Goal: Contribute content

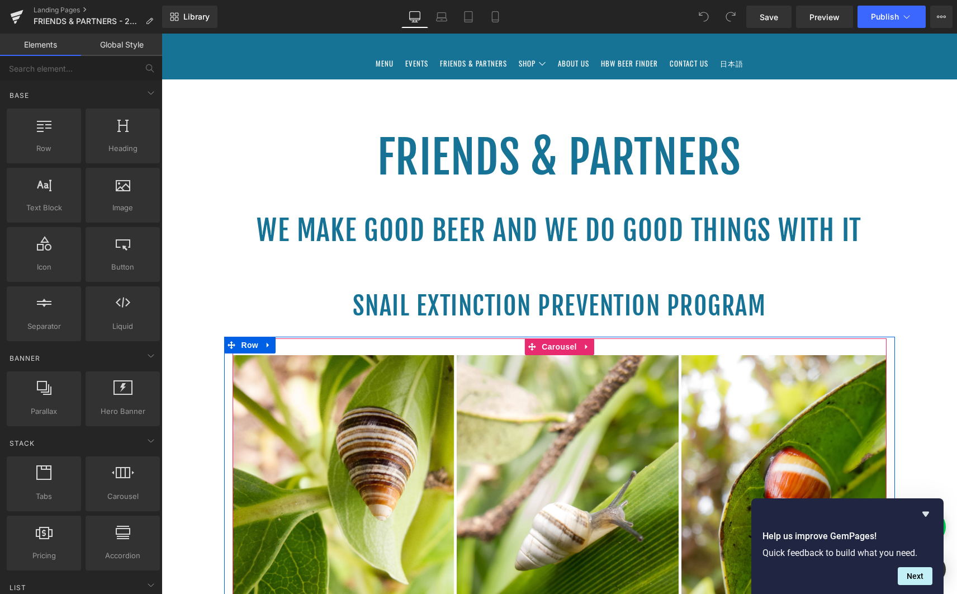
scroll to position [137, 0]
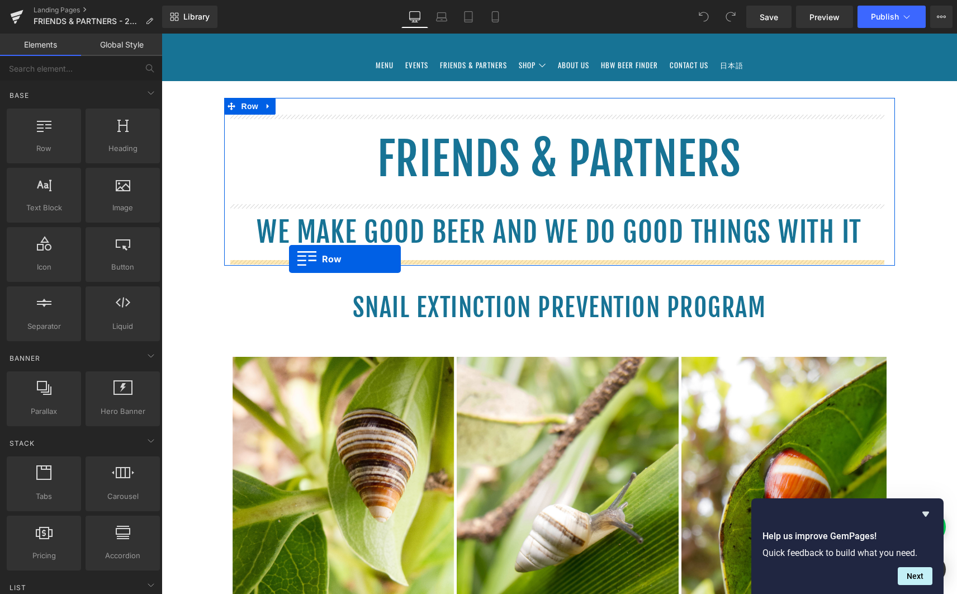
drag, startPoint x: 200, startPoint y: 167, endPoint x: 289, endPoint y: 259, distance: 128.5
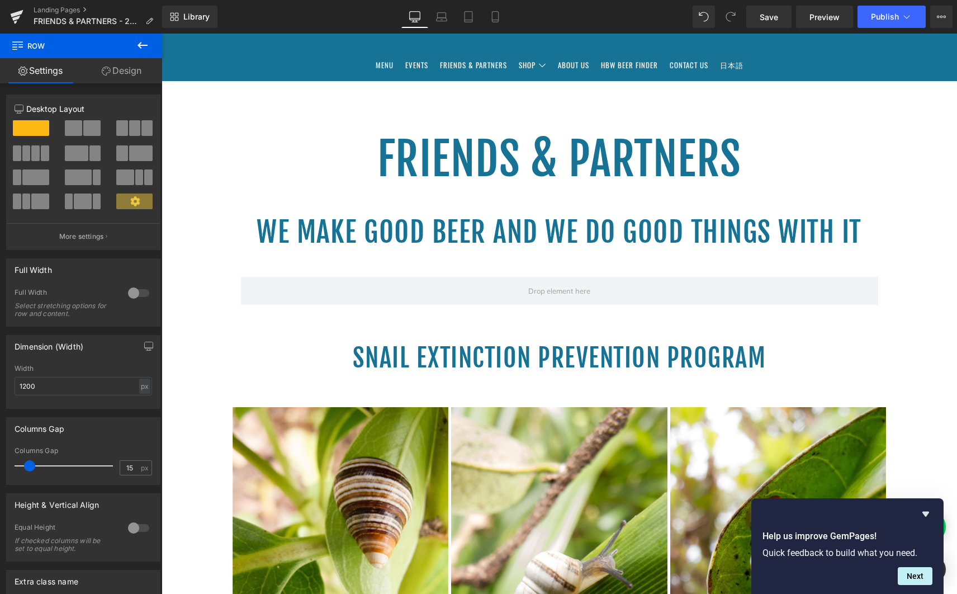
click at [141, 45] on icon at bounding box center [143, 45] width 10 height 7
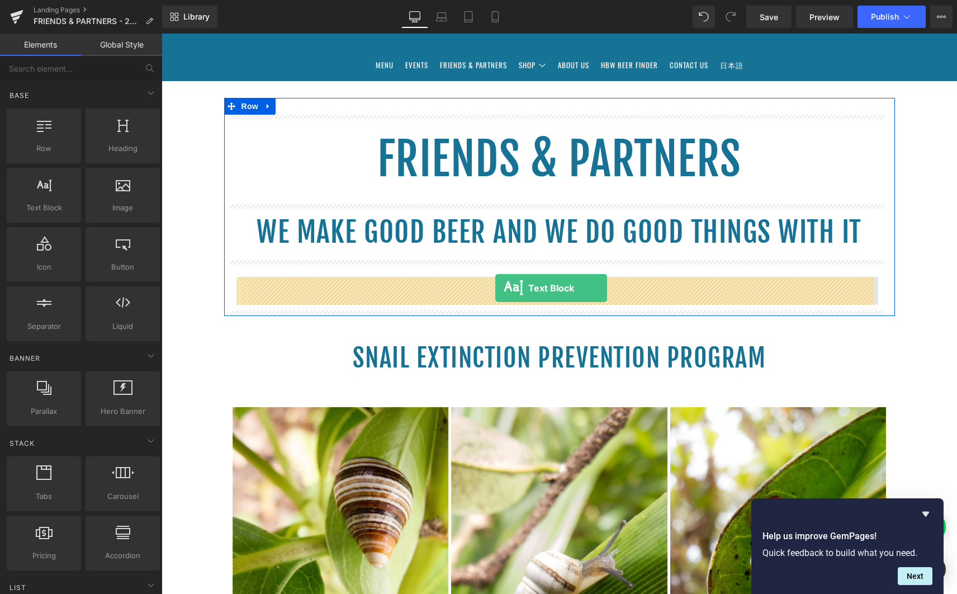
drag, startPoint x: 201, startPoint y: 237, endPoint x: 496, endPoint y: 288, distance: 298.6
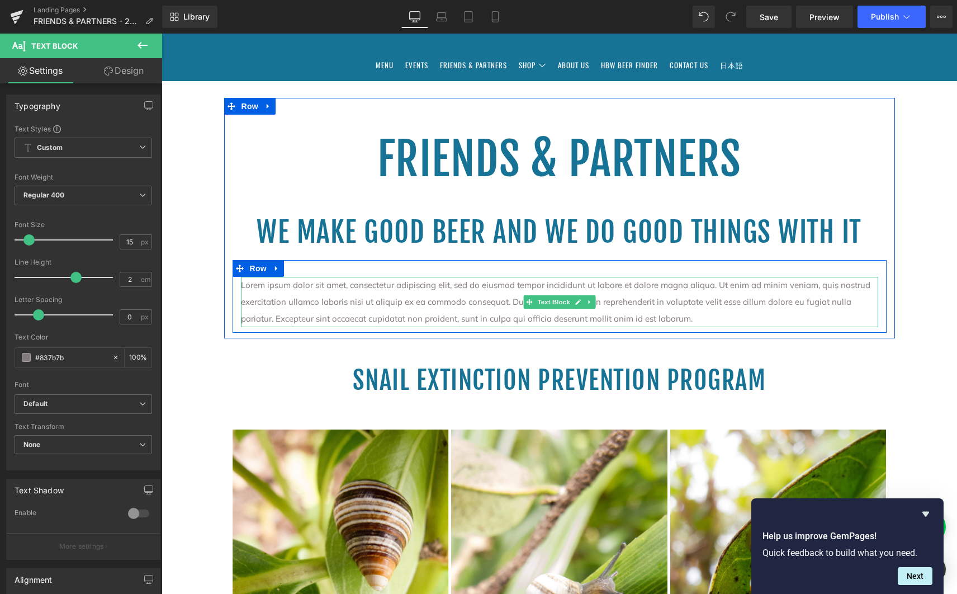
click at [638, 322] on p "Lorem ipsum dolor sit amet, consectetur adipiscing elit, sed do eiusmod tempor …" at bounding box center [560, 302] width 638 height 50
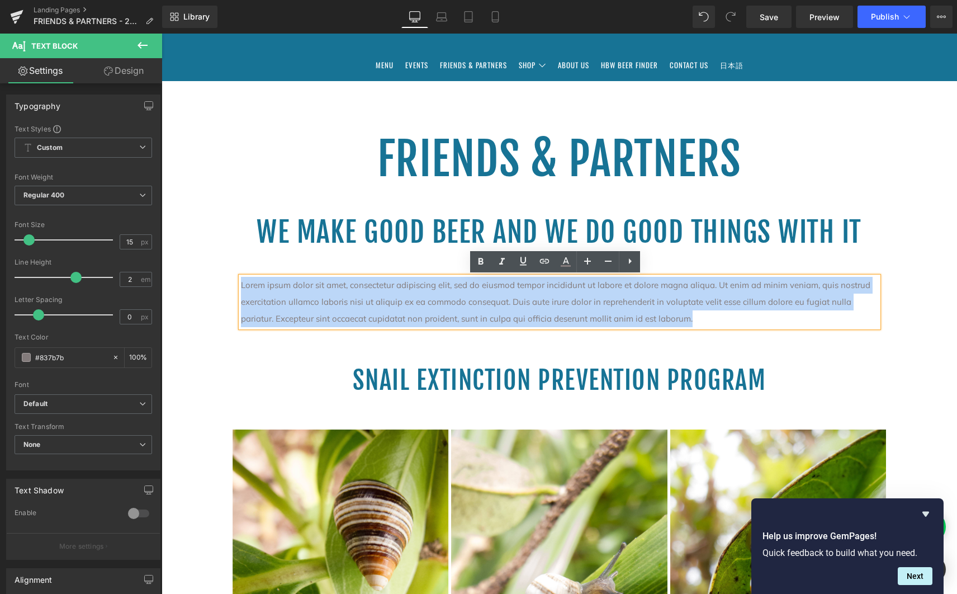
drag, startPoint x: 641, startPoint y: 320, endPoint x: 228, endPoint y: 284, distance: 414.8
click at [233, 284] on div "Lorem ipsum dolor sit amet, consectetur adipiscing elit, sed do eiusmod tempor …" at bounding box center [560, 302] width 654 height 50
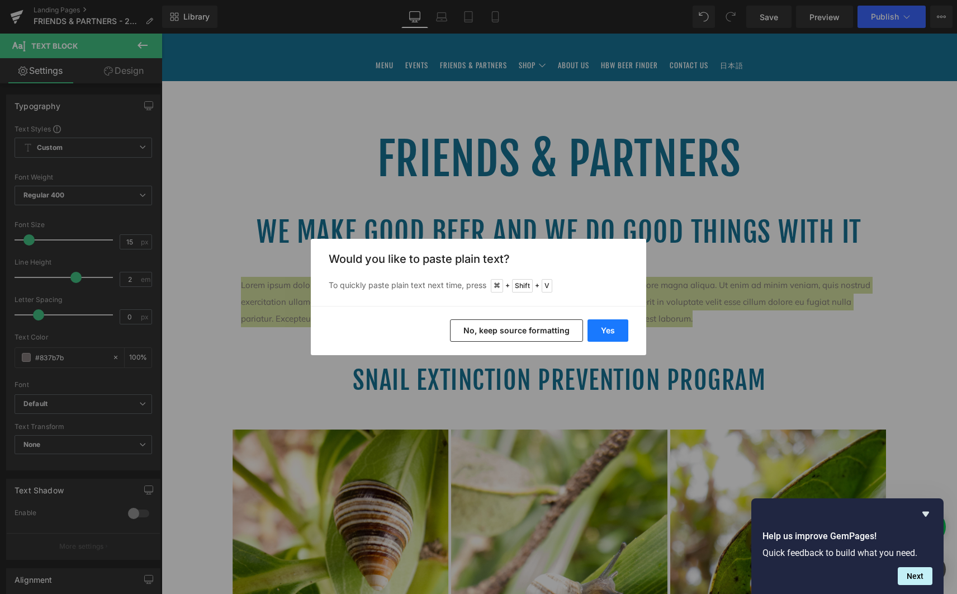
click at [610, 331] on button "Yes" at bounding box center [608, 330] width 41 height 22
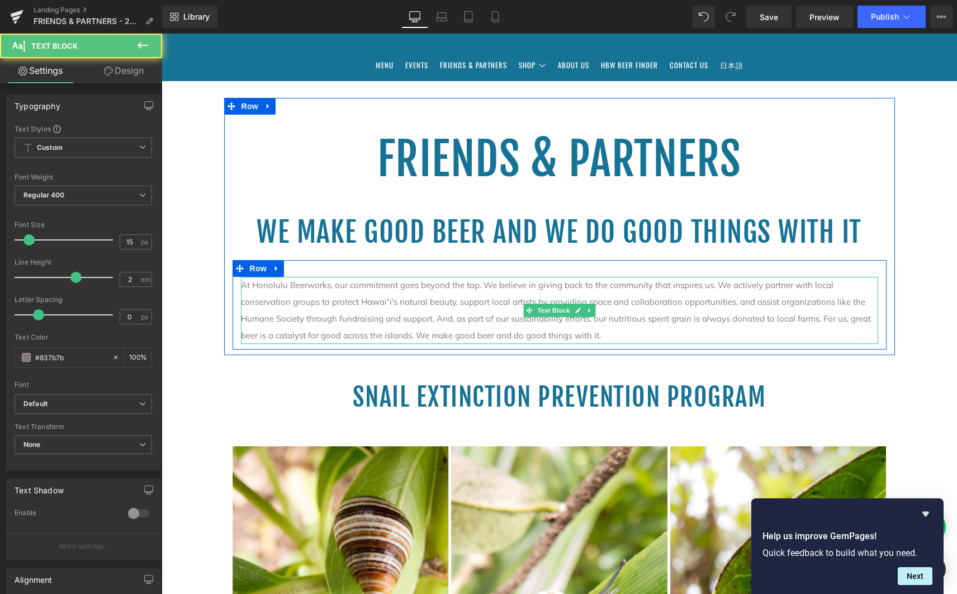
click at [466, 337] on p "At Honolulu Beerworks, our commitment goes beyond the tap. We believe in giving…" at bounding box center [560, 310] width 638 height 67
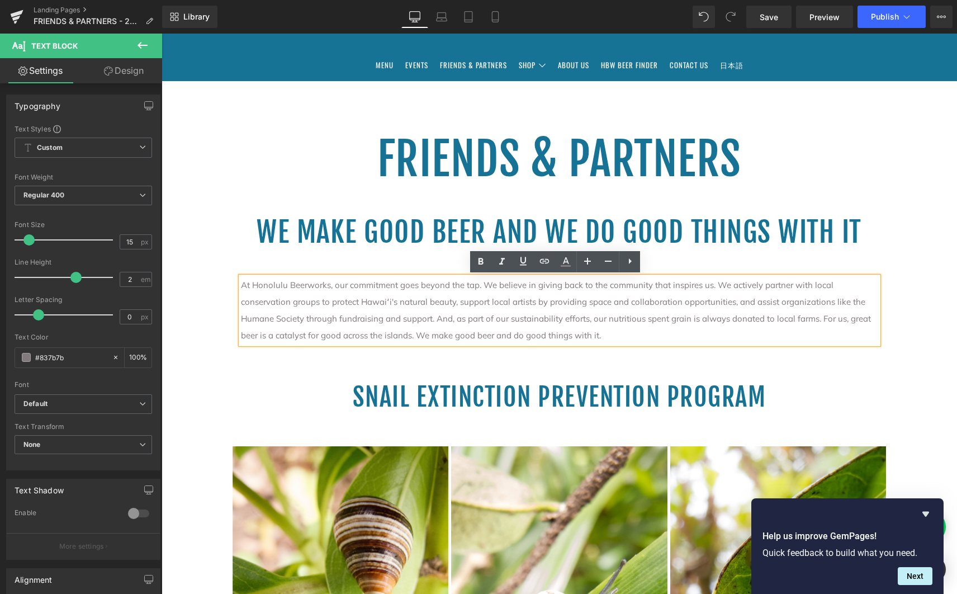
click at [376, 265] on div "At Honolulu Beerworks, our commitment goes beyond the tap. We believe in giving…" at bounding box center [560, 304] width 654 height 89
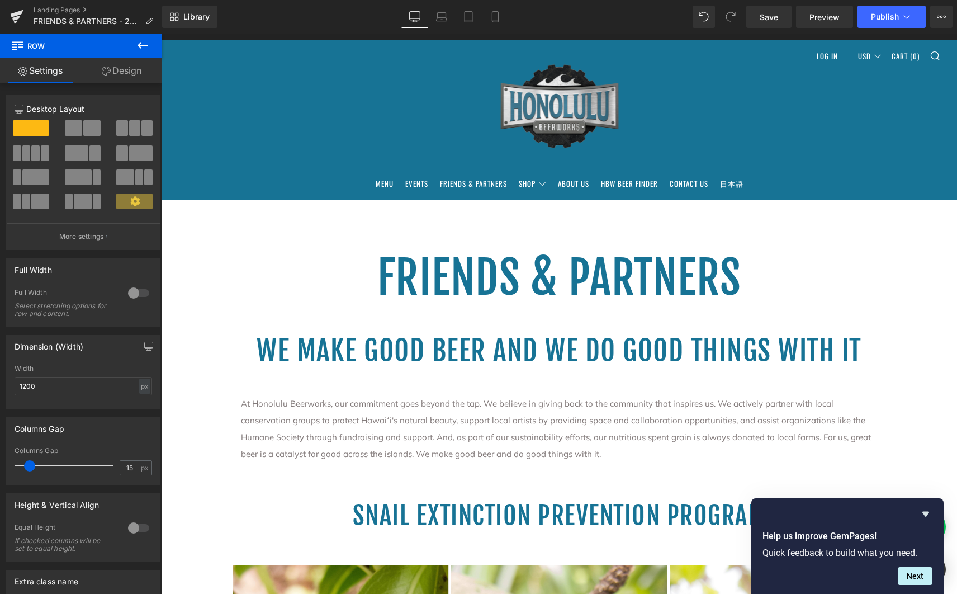
scroll to position [0, 0]
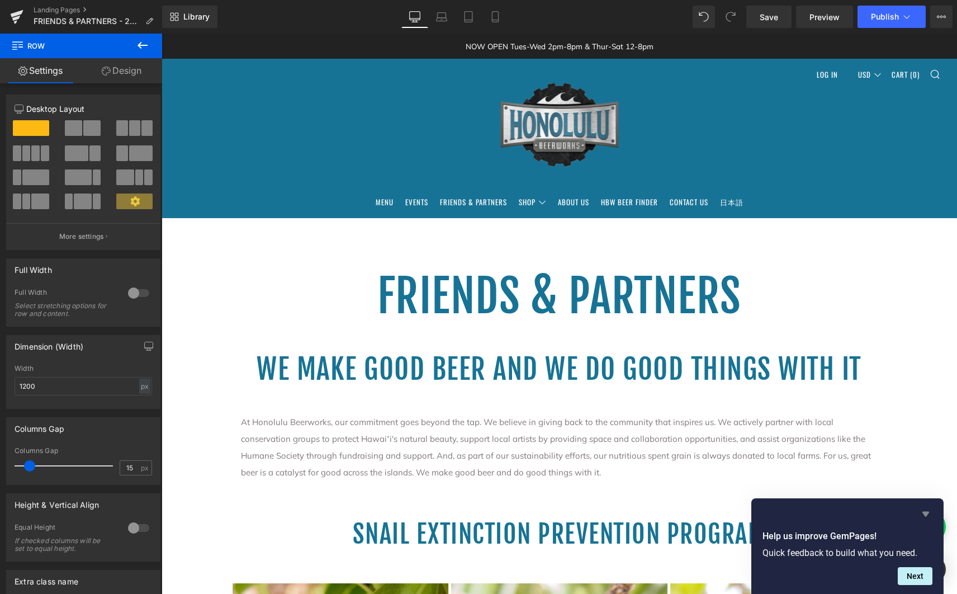
click at [926, 513] on icon "Hide survey" at bounding box center [926, 514] width 7 height 5
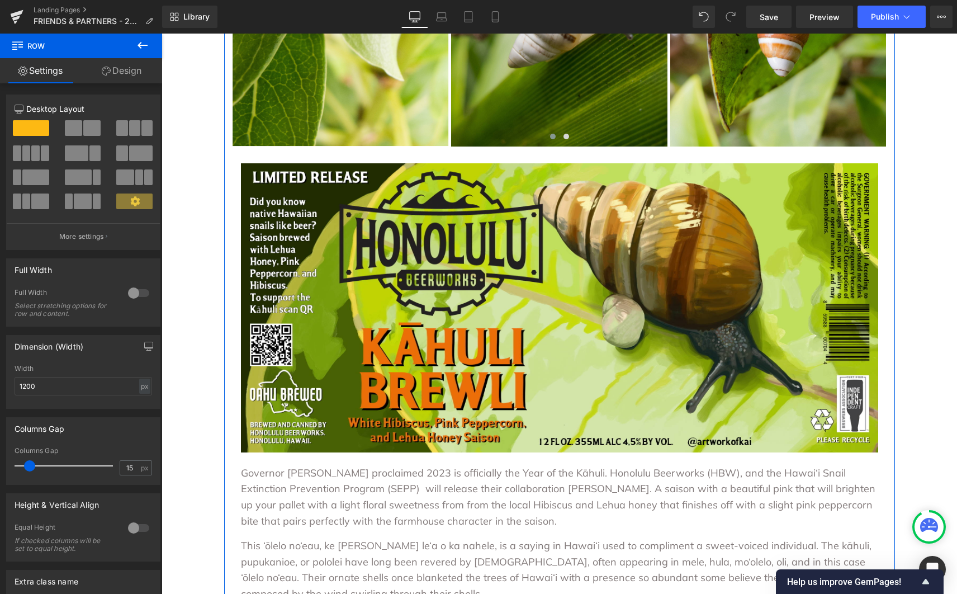
scroll to position [744, 0]
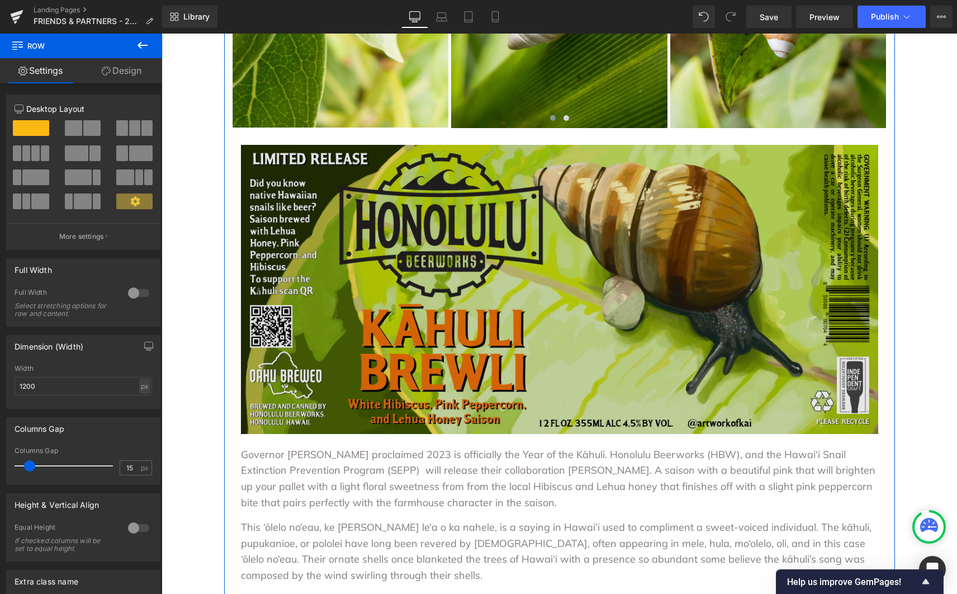
click at [483, 289] on img at bounding box center [560, 289] width 638 height 289
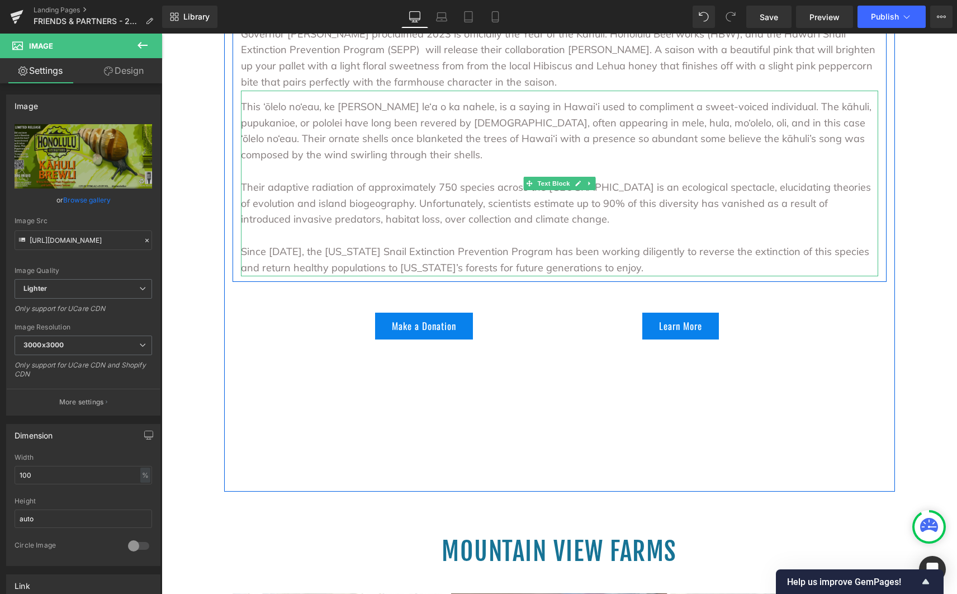
scroll to position [605, 0]
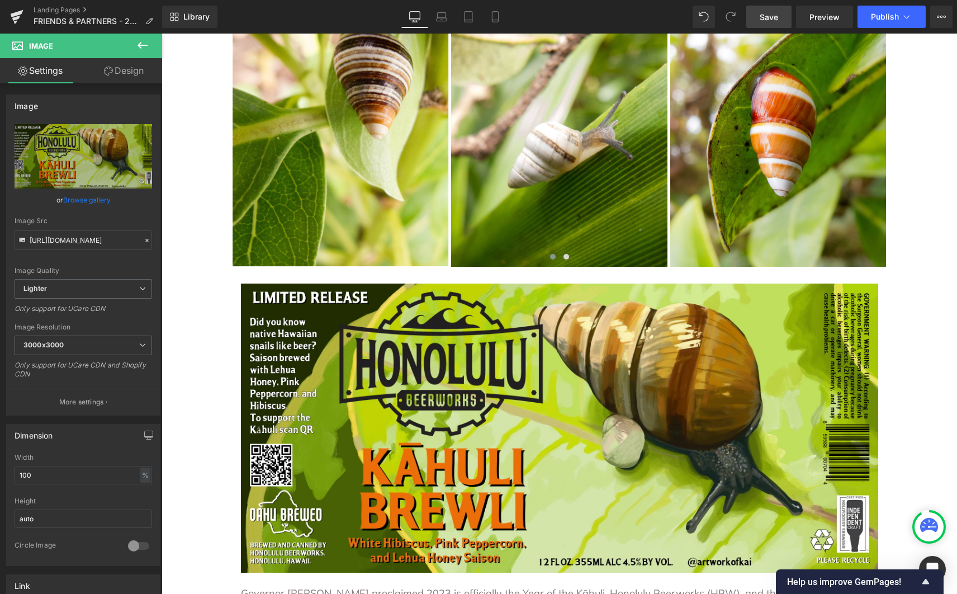
drag, startPoint x: 772, startPoint y: 17, endPoint x: 449, endPoint y: 183, distance: 363.2
click at [772, 17] on span "Save" at bounding box center [769, 17] width 18 height 12
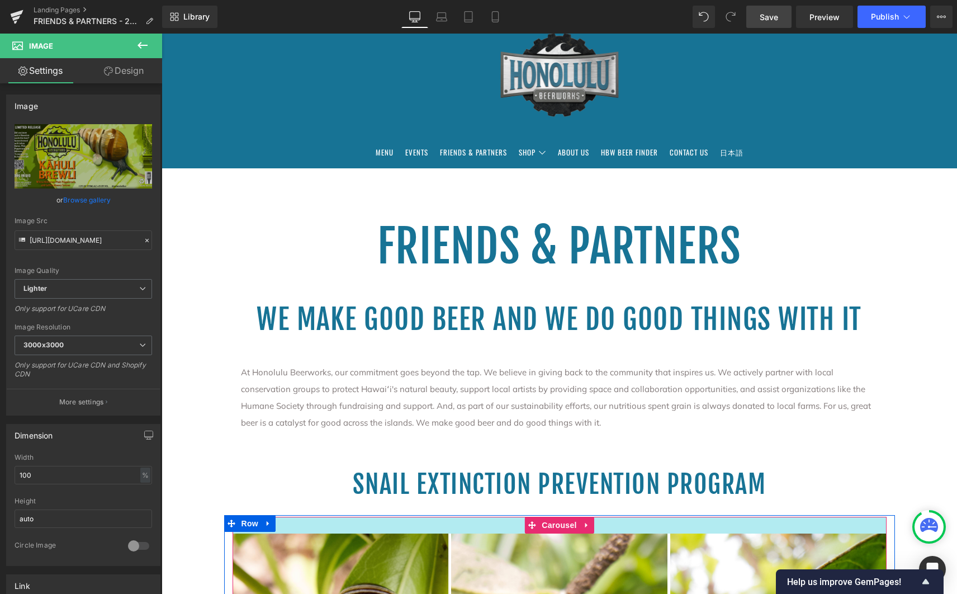
scroll to position [230, 0]
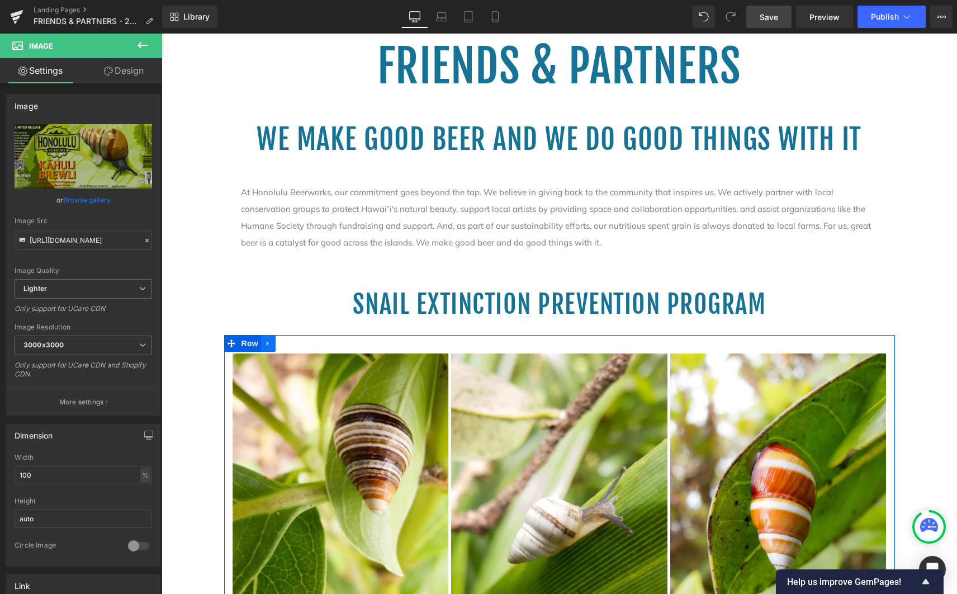
click at [267, 342] on icon at bounding box center [268, 343] width 2 height 5
click at [280, 346] on icon at bounding box center [283, 343] width 8 height 8
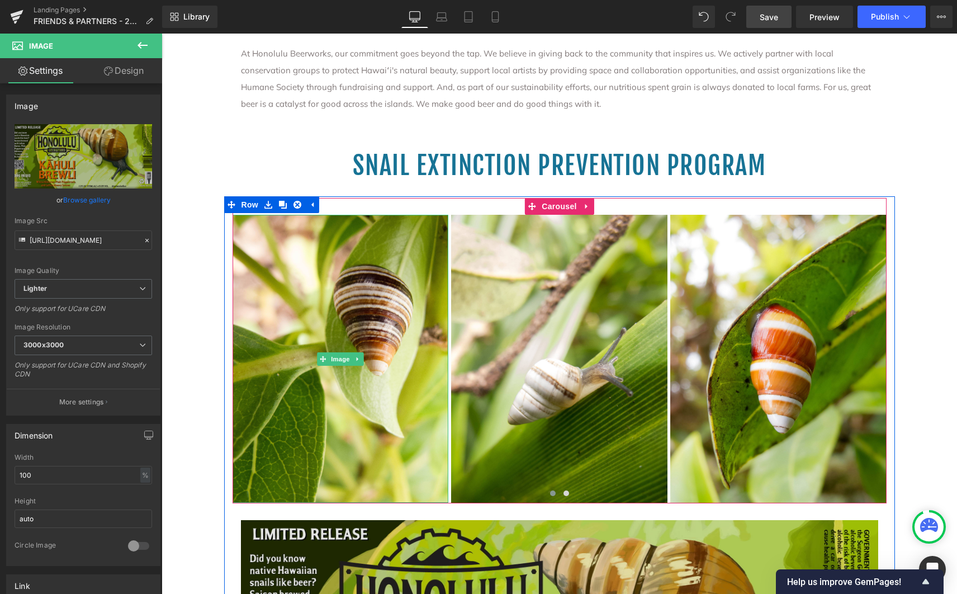
scroll to position [355, 0]
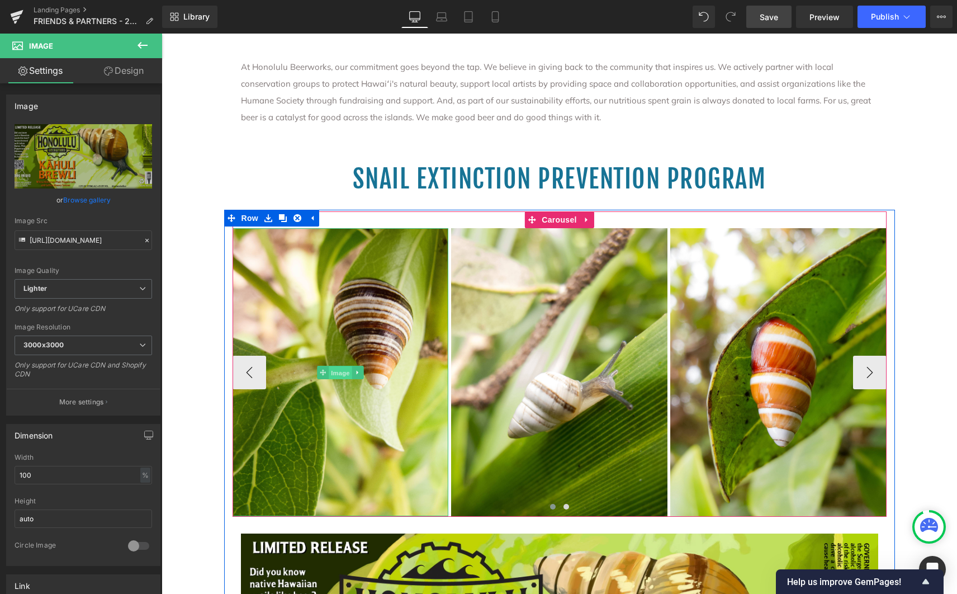
click at [341, 372] on span "Image" at bounding box center [340, 372] width 23 height 13
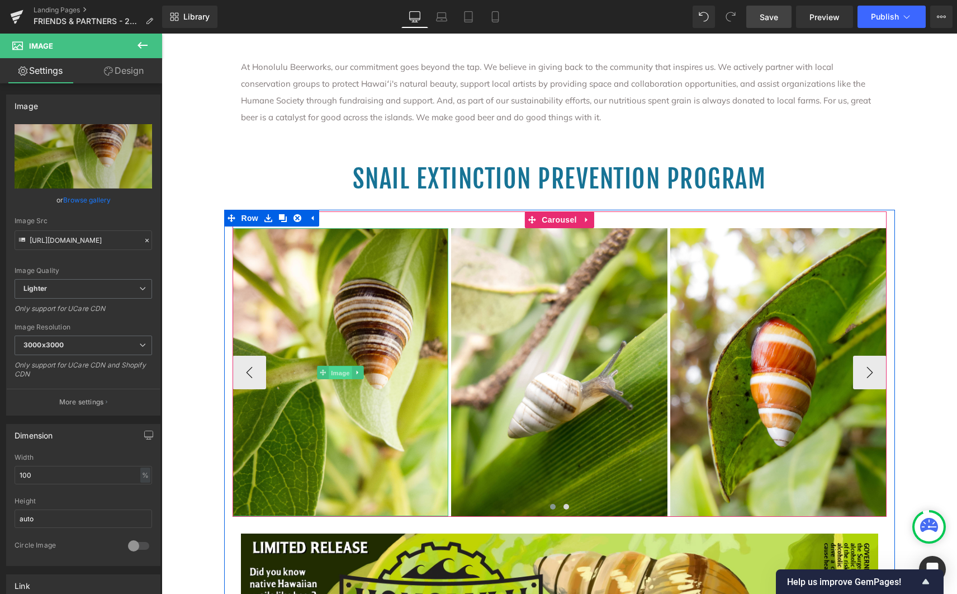
click at [334, 374] on span "Image" at bounding box center [340, 372] width 23 height 13
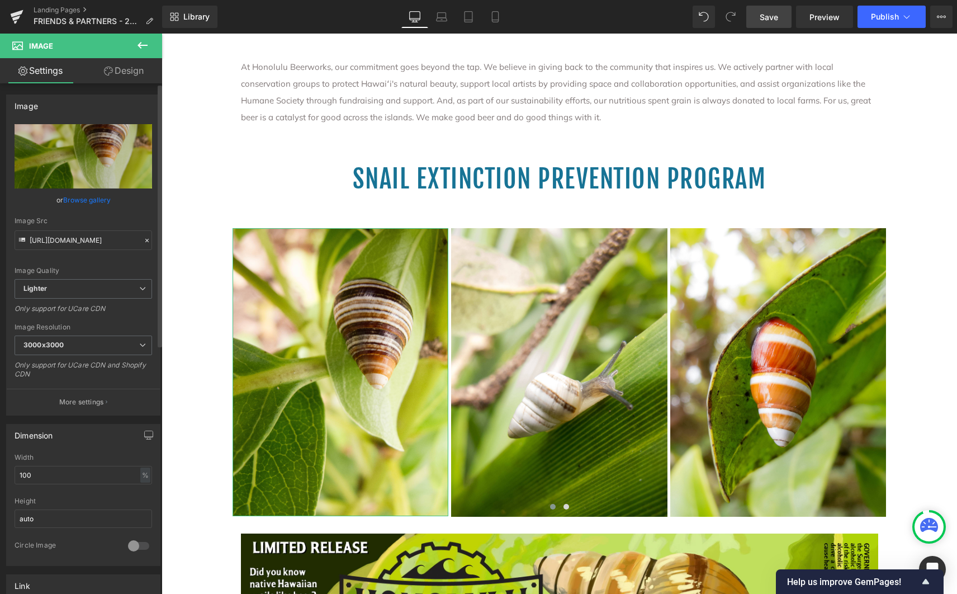
click at [143, 239] on icon at bounding box center [147, 241] width 8 height 8
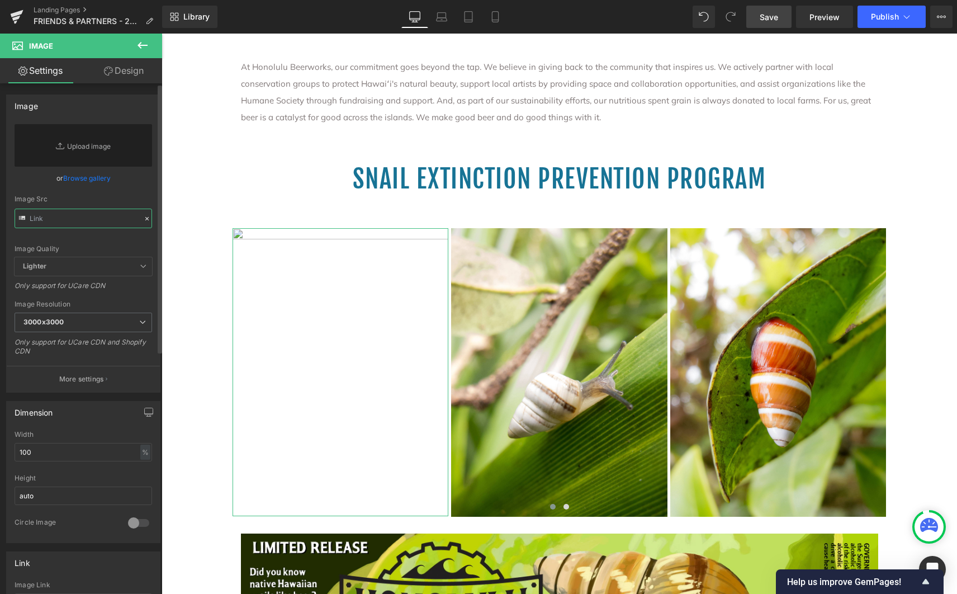
click at [47, 217] on input "text" at bounding box center [84, 219] width 138 height 20
paste input "https://ucarecdn.com/23adac6b-8de7-432e-b731-2926df19e22c/-/format/auto/-/previ…"
type input "https://ucarecdn.com/23adac6b-8de7-432e-b731-2926df19e22c/-/format/auto/-/previ…"
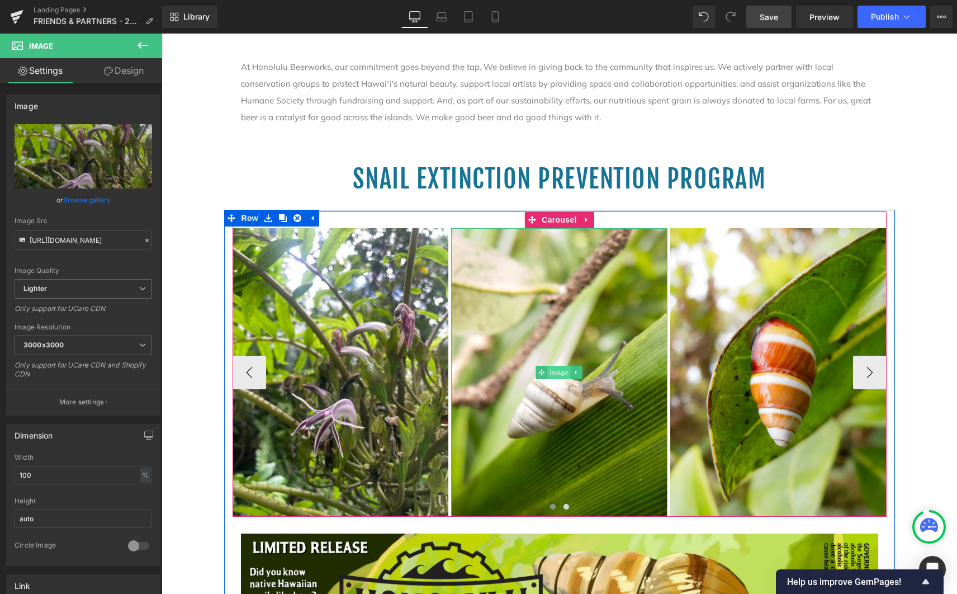
click at [555, 374] on span "Image" at bounding box center [559, 372] width 23 height 13
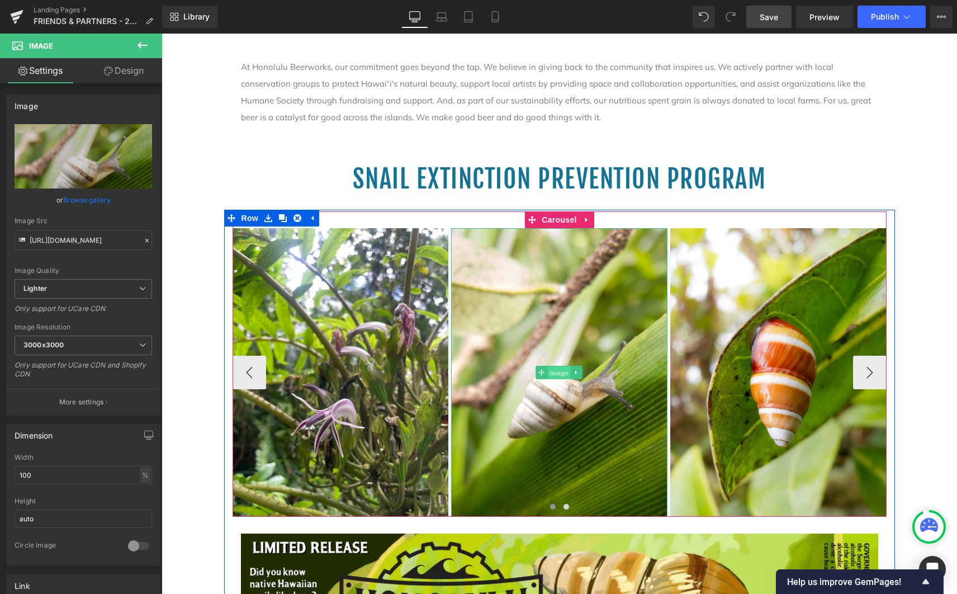
click at [558, 371] on span "Image" at bounding box center [559, 372] width 23 height 13
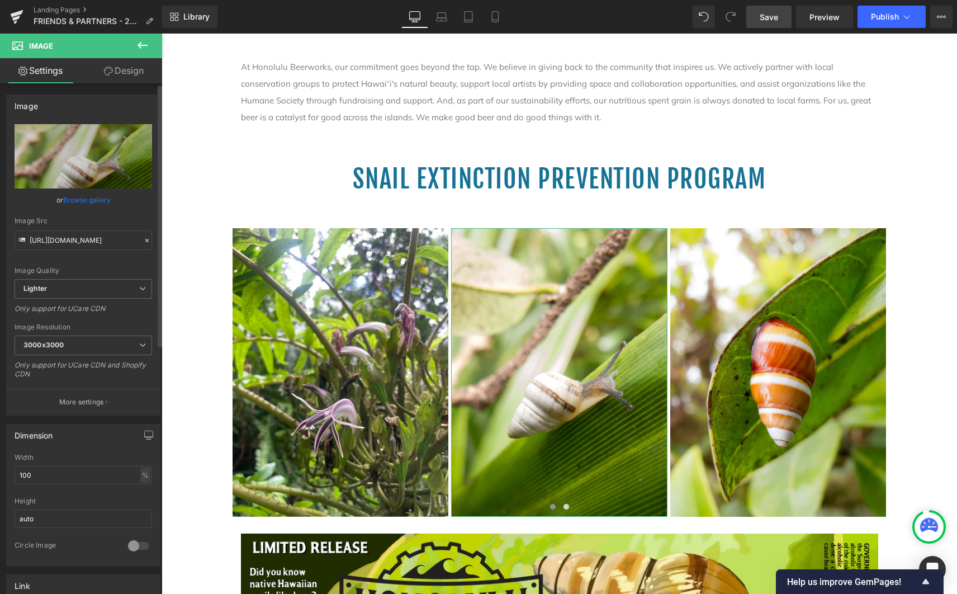
click at [145, 241] on icon at bounding box center [146, 240] width 3 height 3
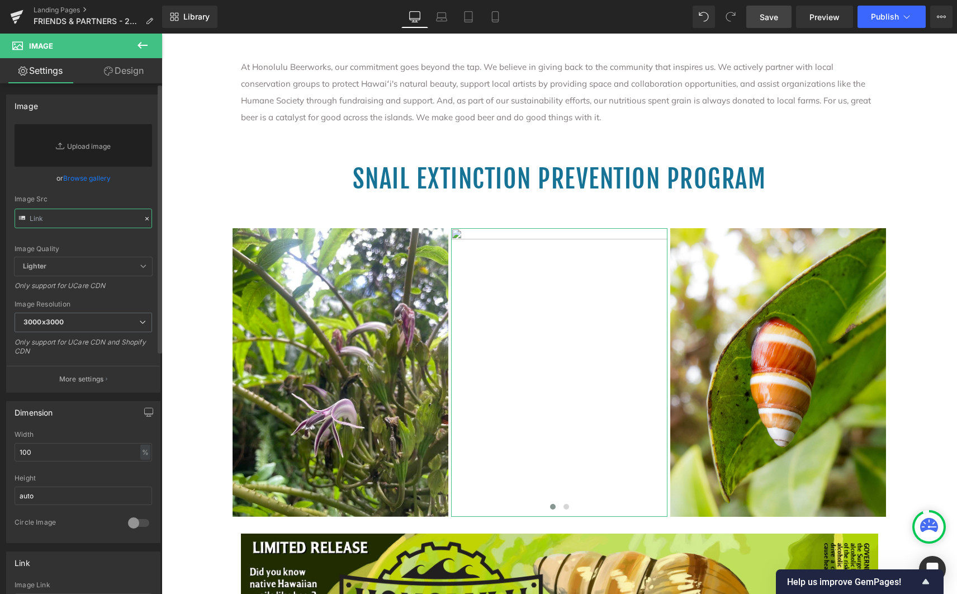
click at [49, 218] on input "text" at bounding box center [84, 219] width 138 height 20
paste input "https://ucarecdn.com/ca58b0d5-eb24-4353-812b-50c6f5bc249d/-/format/auto/-/previ…"
type input "https://ucarecdn.com/ca58b0d5-eb24-4353-812b-50c6f5bc249d/-/format/auto/-/previ…"
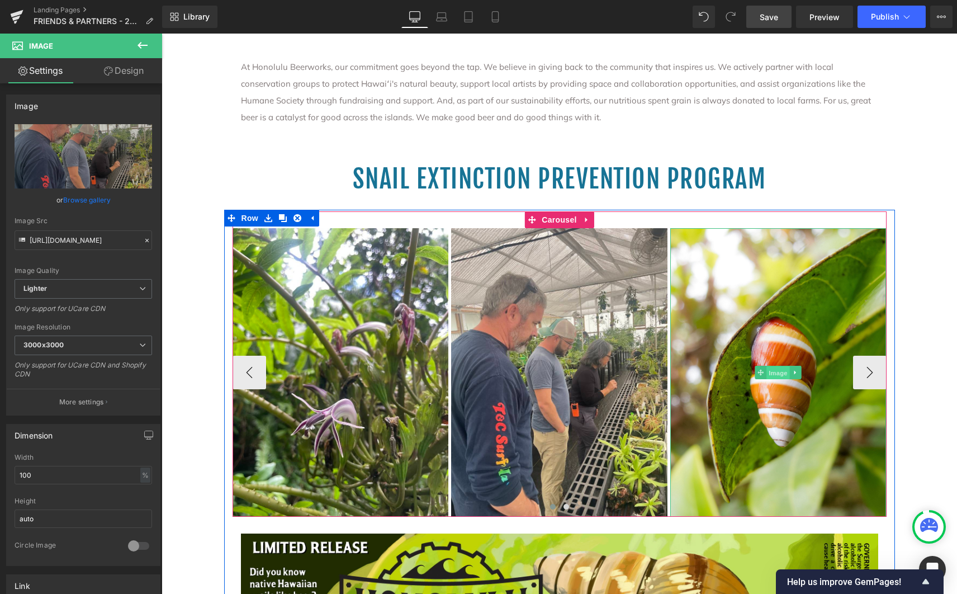
click at [778, 375] on span "Image" at bounding box center [778, 372] width 23 height 13
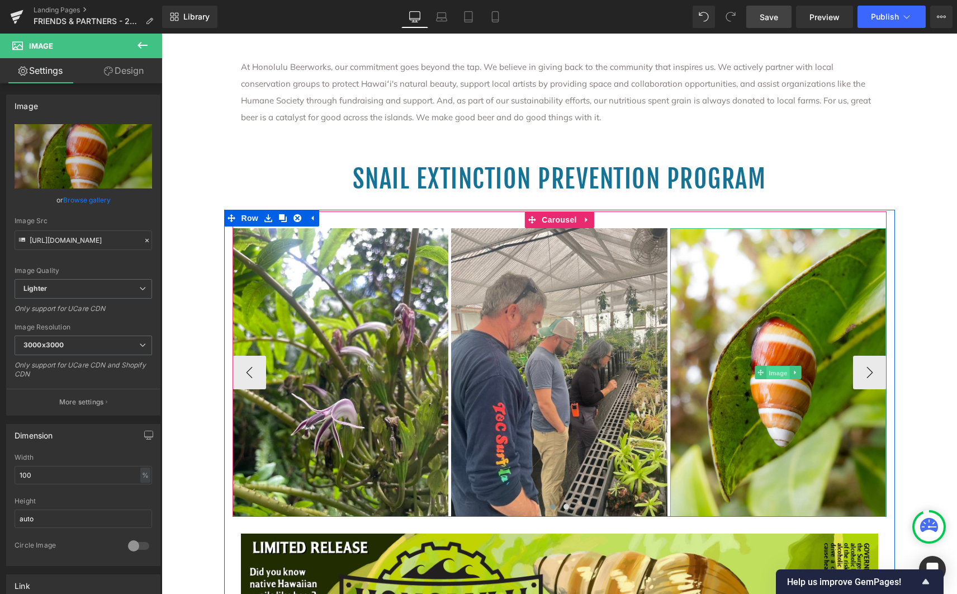
click at [772, 372] on span "Image" at bounding box center [778, 372] width 23 height 13
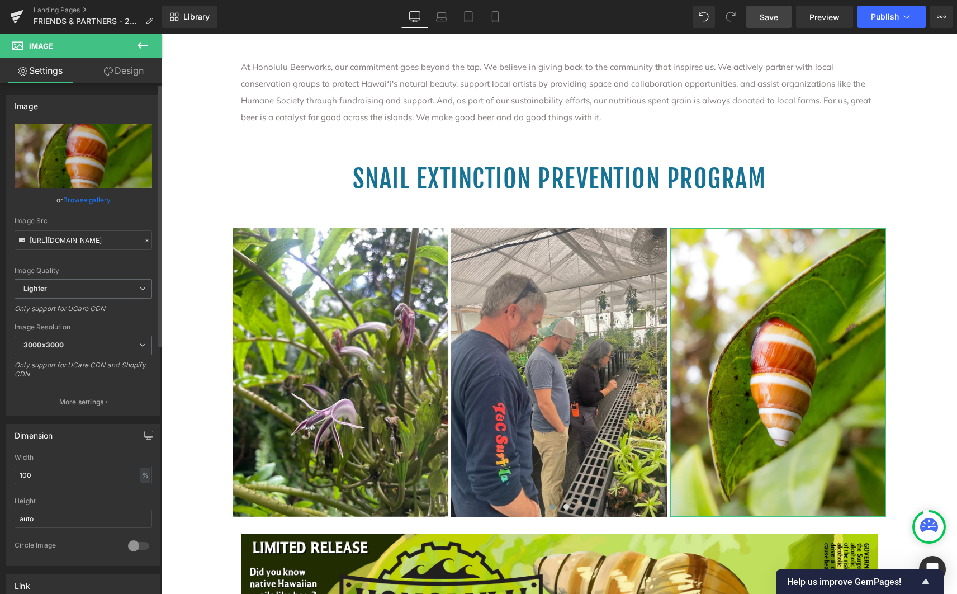
click at [145, 240] on icon at bounding box center [146, 240] width 3 height 3
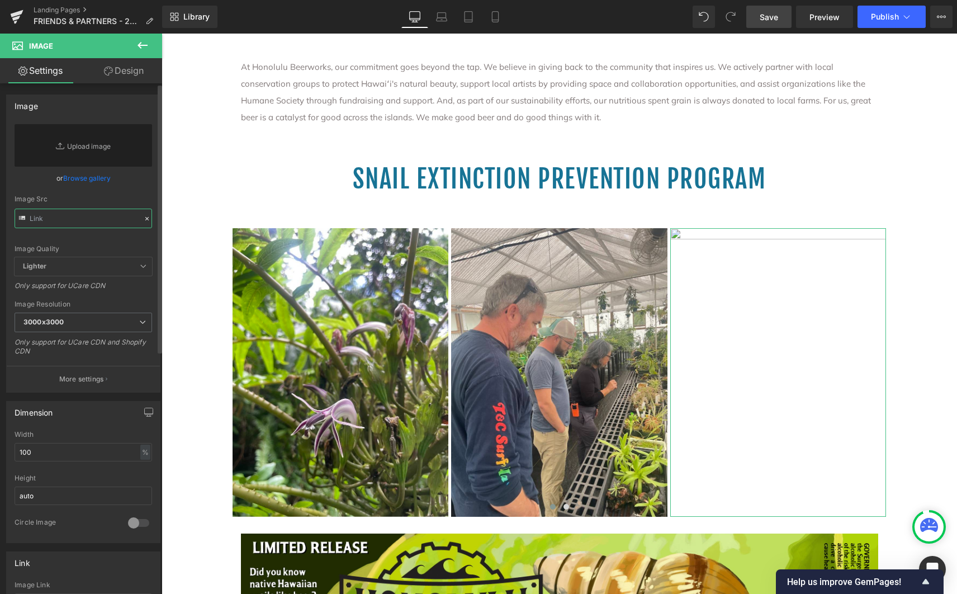
click at [33, 220] on input "text" at bounding box center [84, 219] width 138 height 20
paste input "[URL][DOMAIN_NAME]"
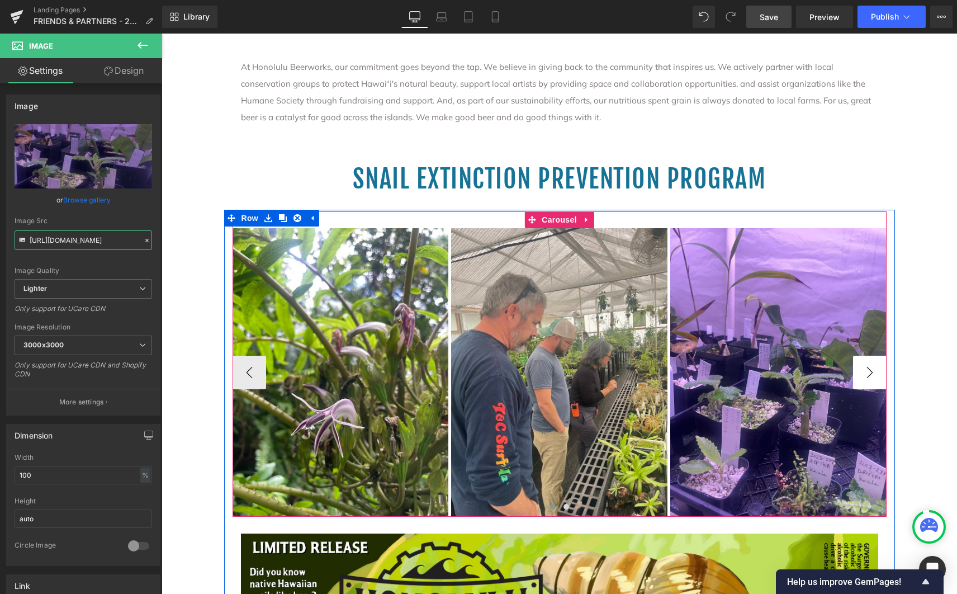
type input "[URL][DOMAIN_NAME]"
click at [871, 374] on button "›" at bounding box center [870, 373] width 34 height 34
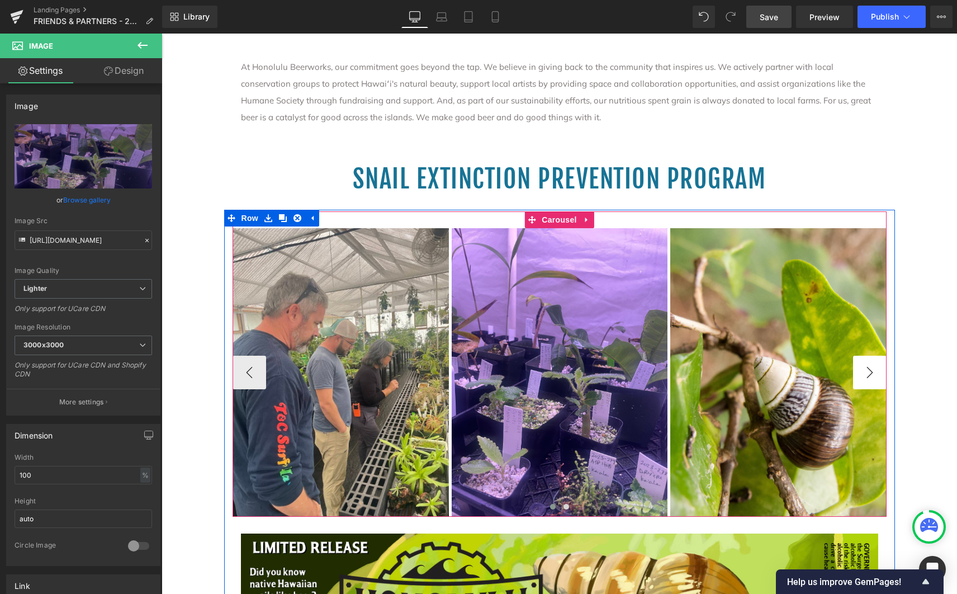
click at [871, 374] on button "›" at bounding box center [870, 373] width 34 height 34
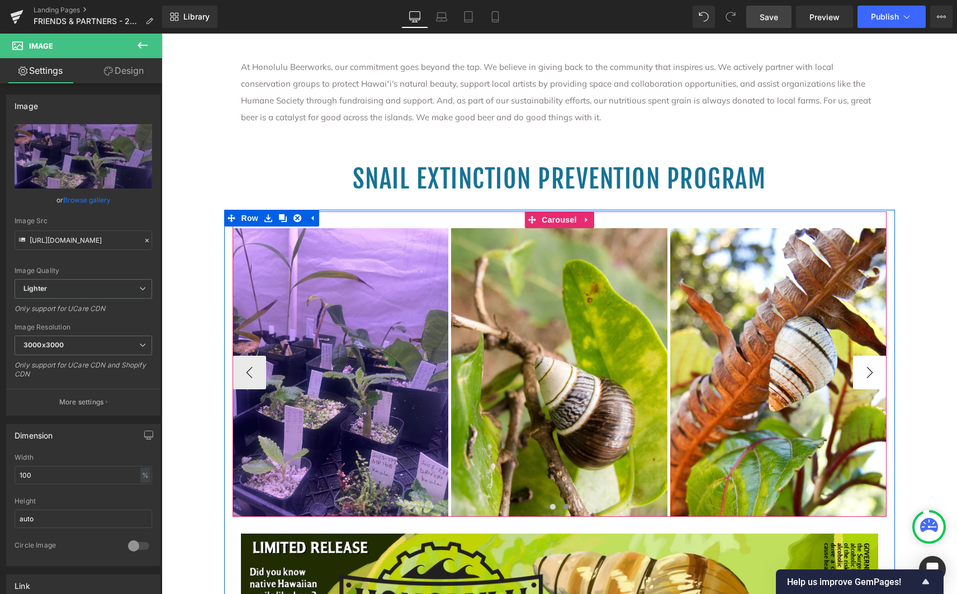
click at [871, 374] on button "›" at bounding box center [870, 373] width 34 height 34
click at [866, 374] on button "›" at bounding box center [870, 373] width 34 height 34
click at [867, 370] on button "›" at bounding box center [870, 373] width 34 height 34
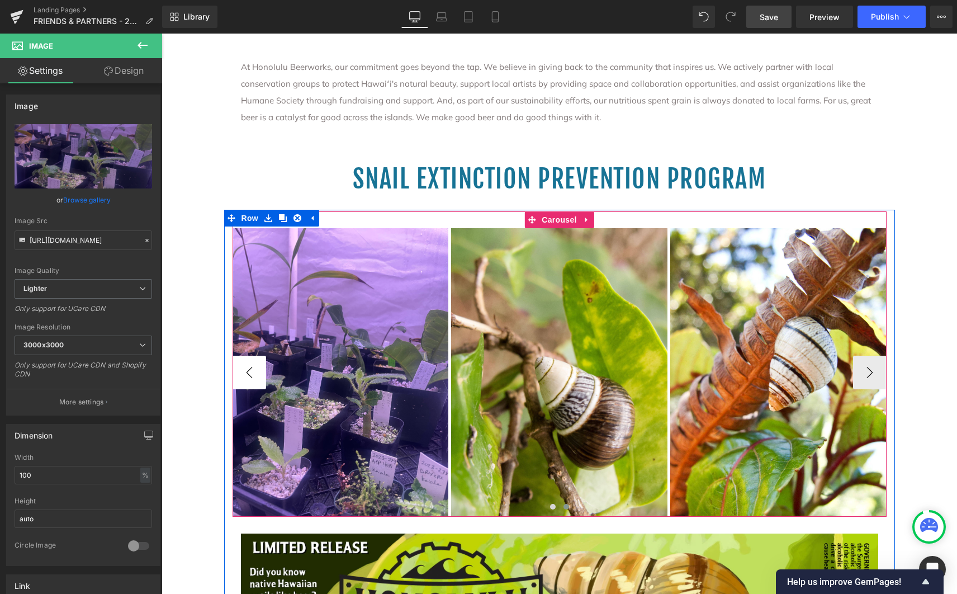
click at [246, 370] on button "‹" at bounding box center [250, 373] width 34 height 34
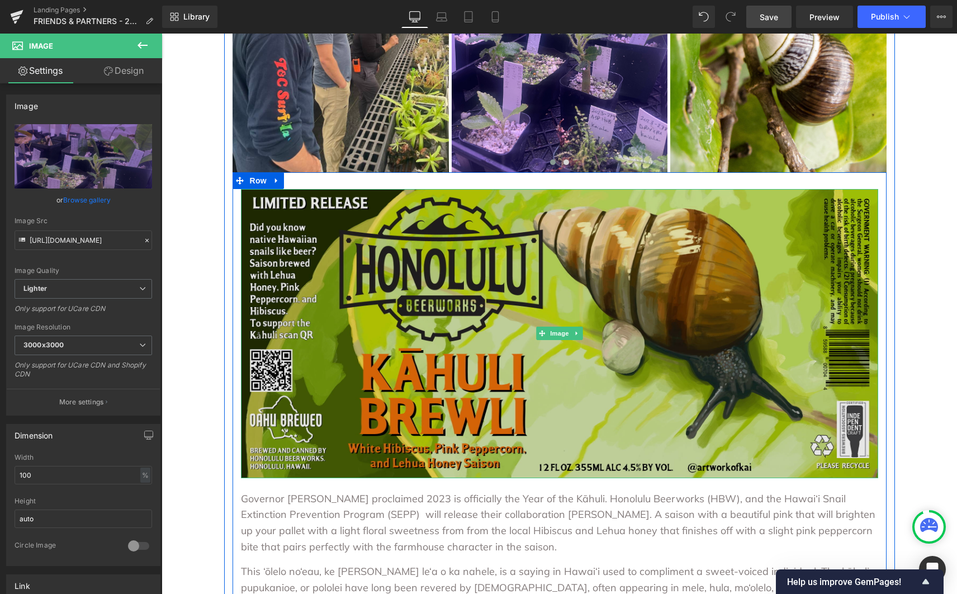
scroll to position [716, 0]
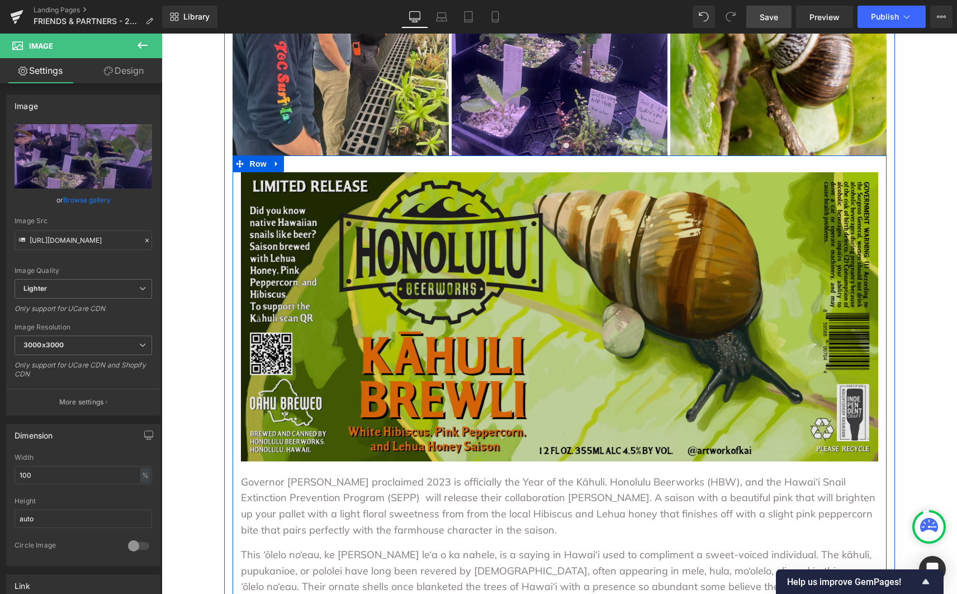
click at [580, 347] on img at bounding box center [560, 316] width 638 height 289
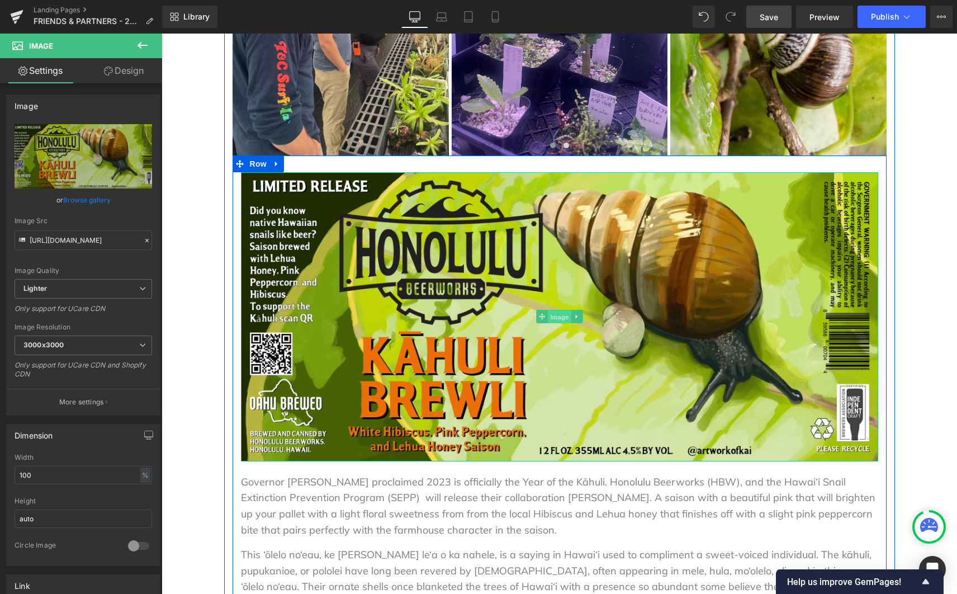
click at [556, 320] on span "Image" at bounding box center [559, 316] width 23 height 13
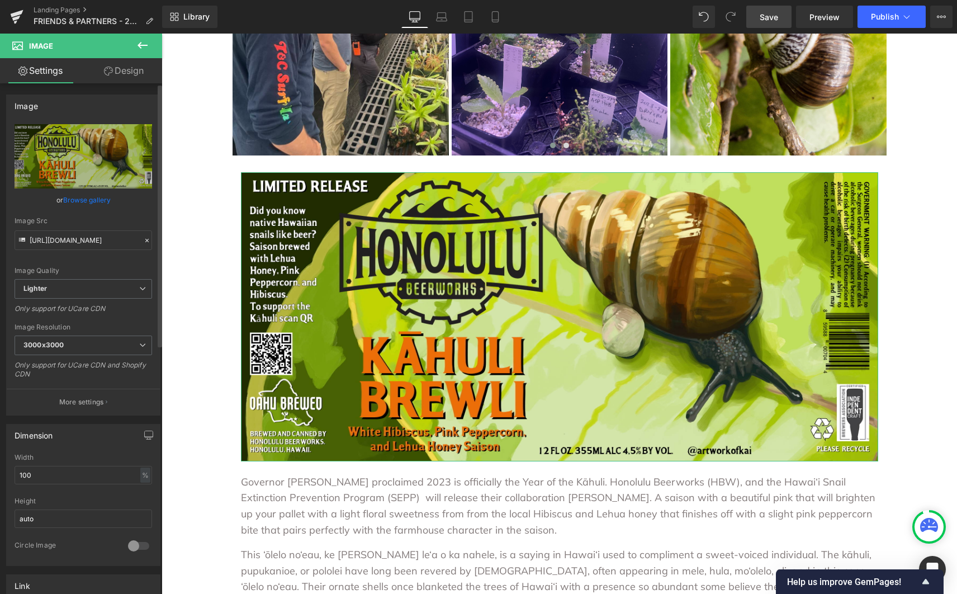
drag, startPoint x: 145, startPoint y: 240, endPoint x: 133, endPoint y: 240, distance: 12.3
click at [145, 240] on icon at bounding box center [147, 241] width 8 height 8
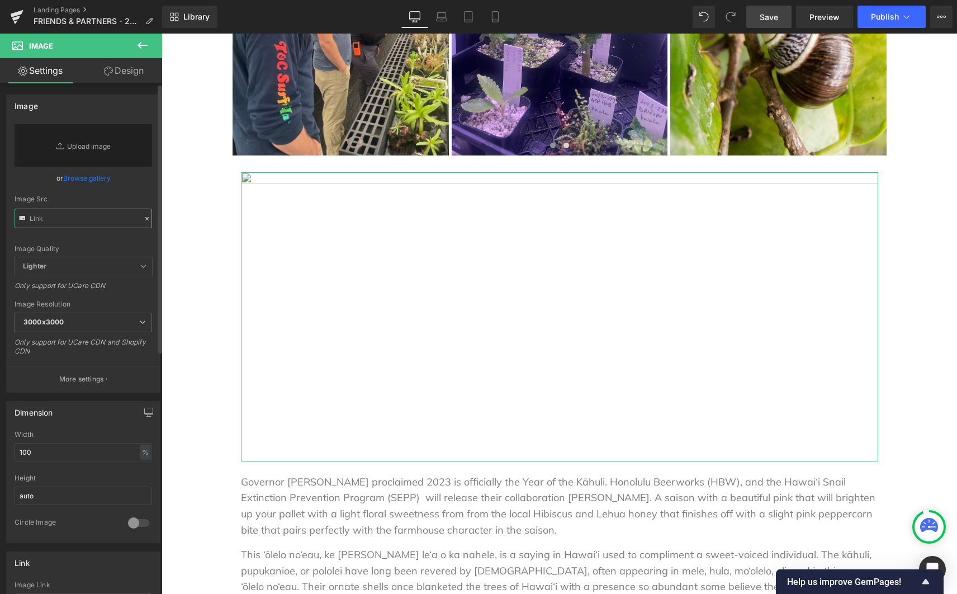
click at [55, 219] on input "text" at bounding box center [84, 219] width 138 height 20
paste input "[URL][DOMAIN_NAME]"
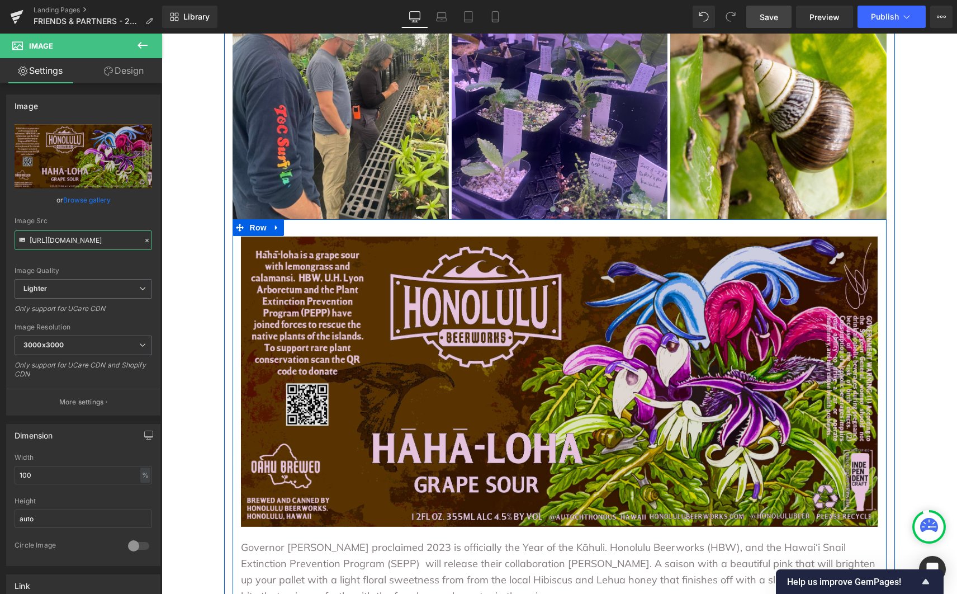
scroll to position [657, 0]
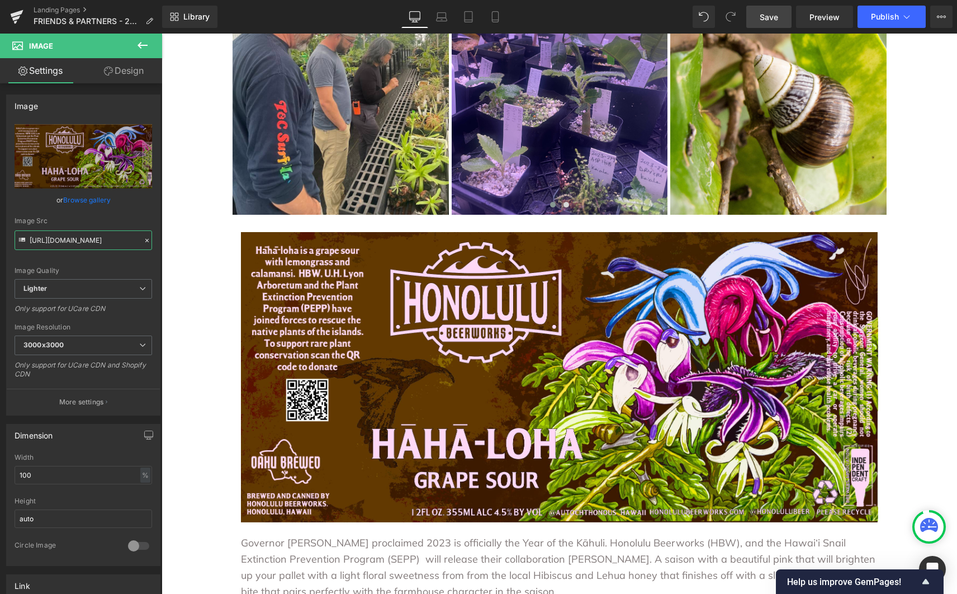
type input "[URL][DOMAIN_NAME]"
click at [144, 46] on icon at bounding box center [142, 45] width 13 height 13
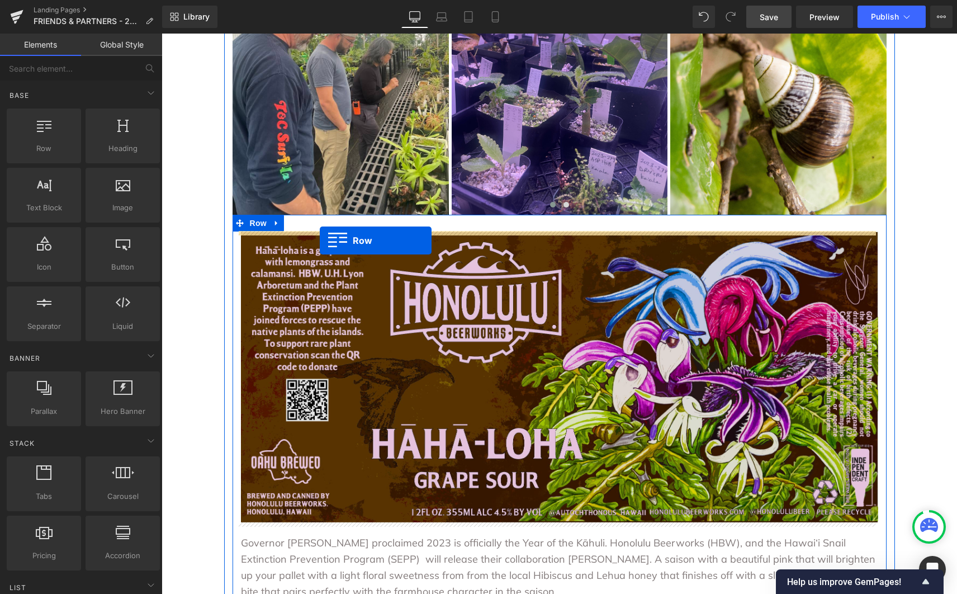
drag, startPoint x: 210, startPoint y: 174, endPoint x: 320, endPoint y: 240, distance: 128.4
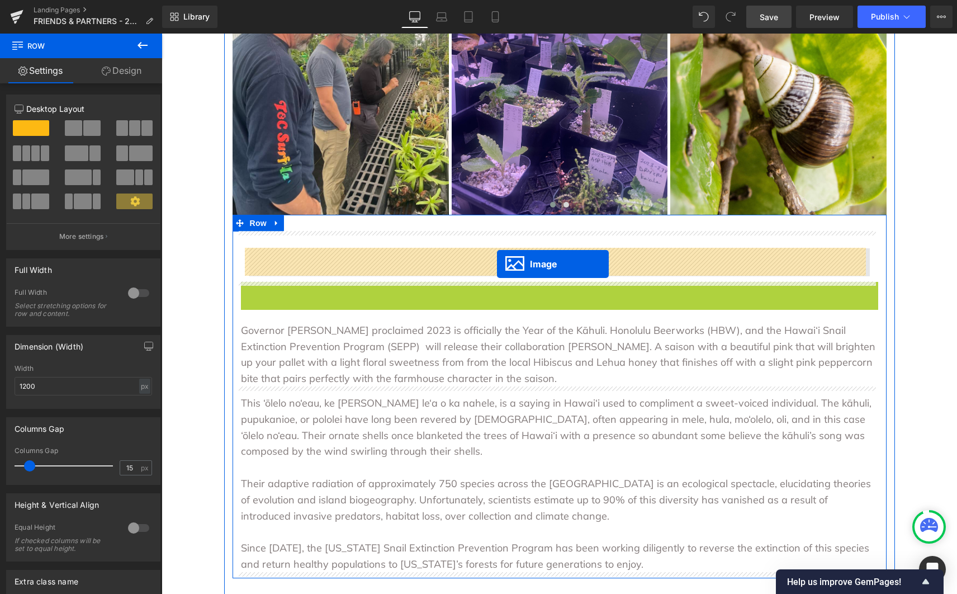
drag, startPoint x: 536, startPoint y: 429, endPoint x: 497, endPoint y: 264, distance: 169.6
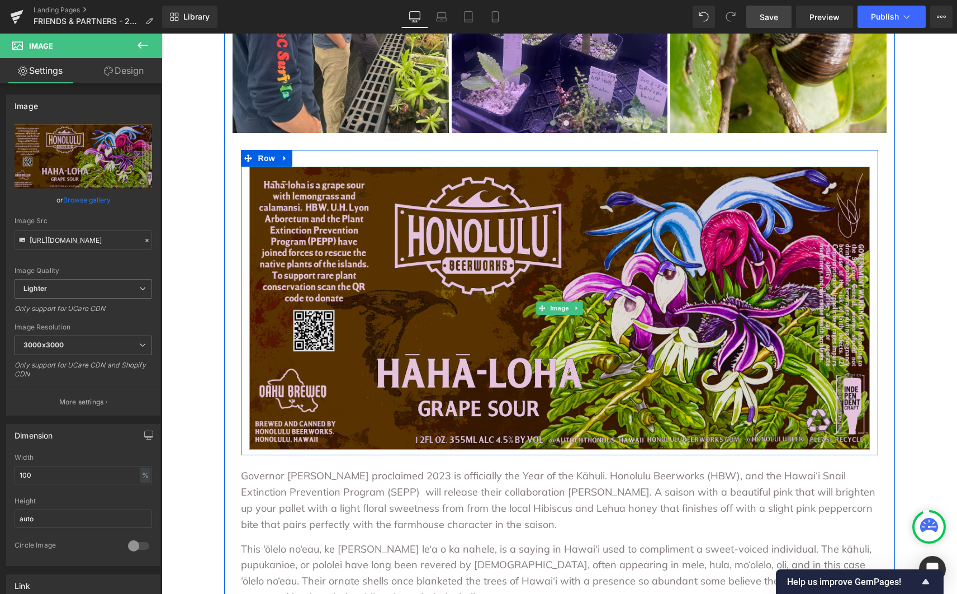
scroll to position [741, 0]
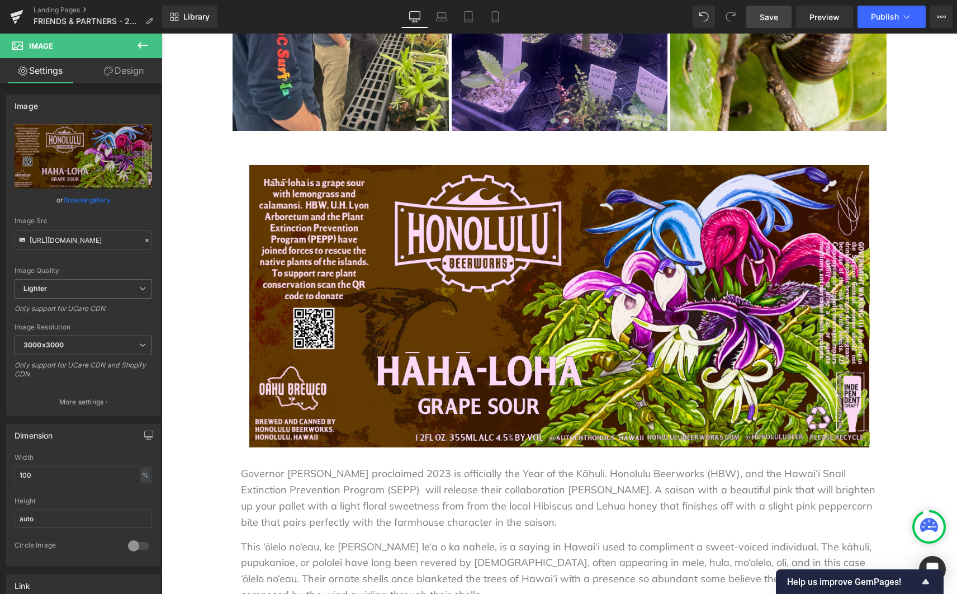
click at [774, 20] on span "Save" at bounding box center [769, 17] width 18 height 12
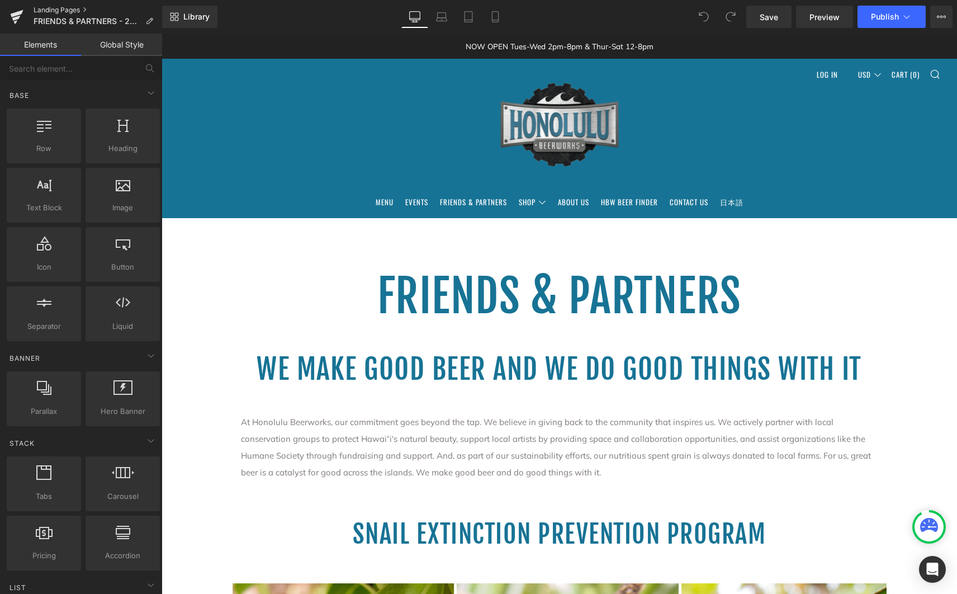
click at [78, 10] on link "Landing Pages" at bounding box center [98, 10] width 129 height 9
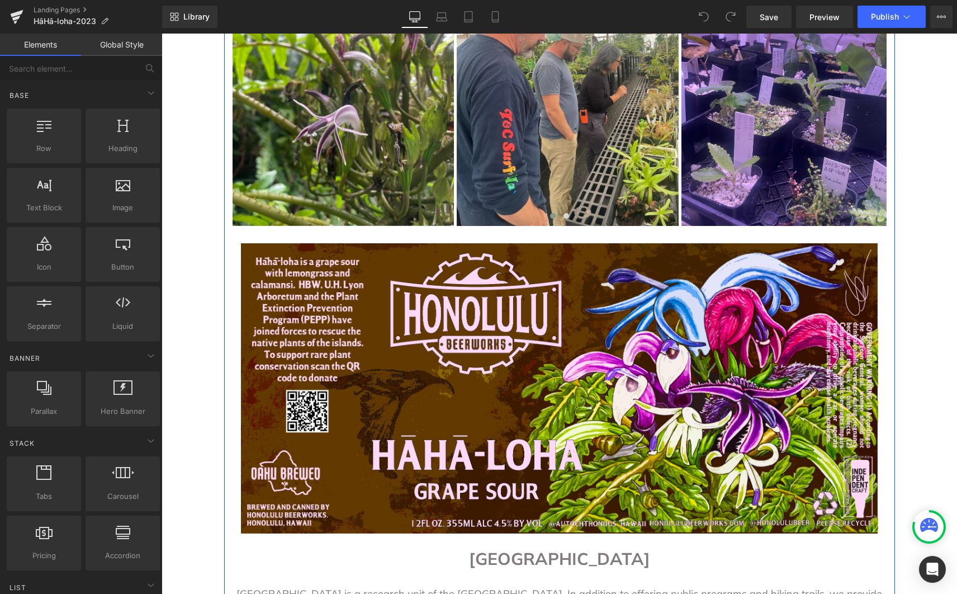
scroll to position [458, 0]
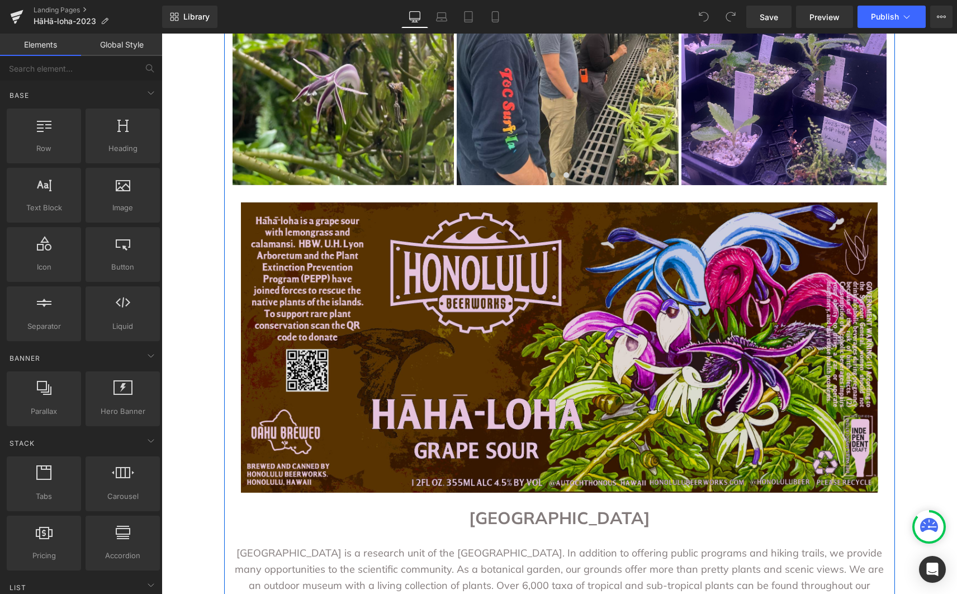
click at [577, 353] on div "Image" at bounding box center [560, 347] width 638 height 291
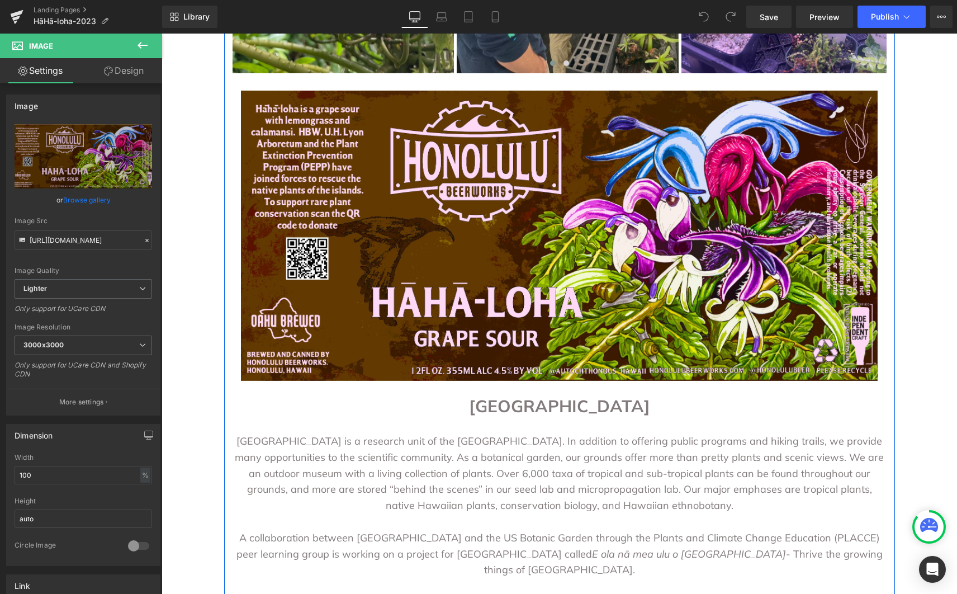
scroll to position [572, 0]
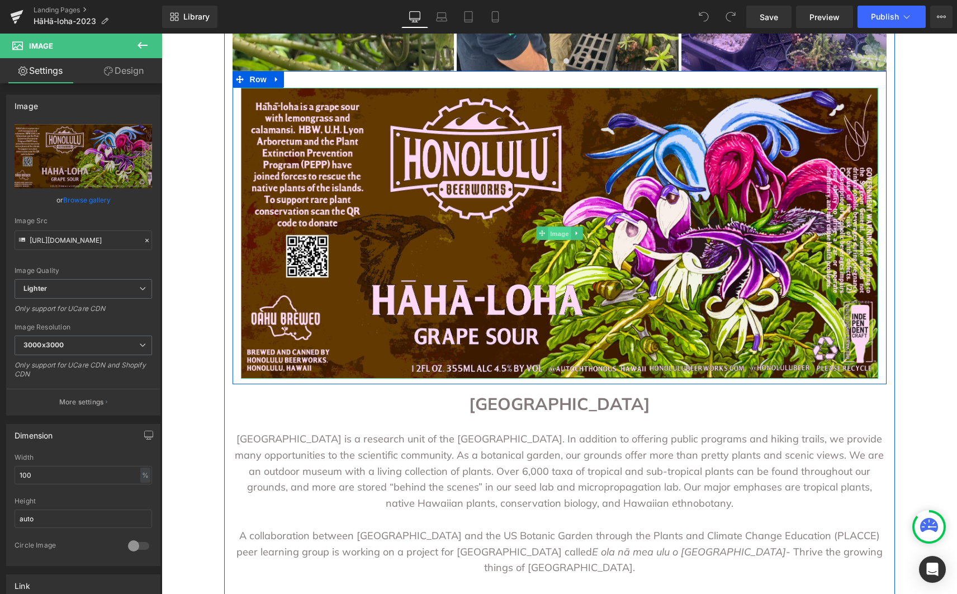
click at [557, 235] on span "Image" at bounding box center [559, 233] width 23 height 13
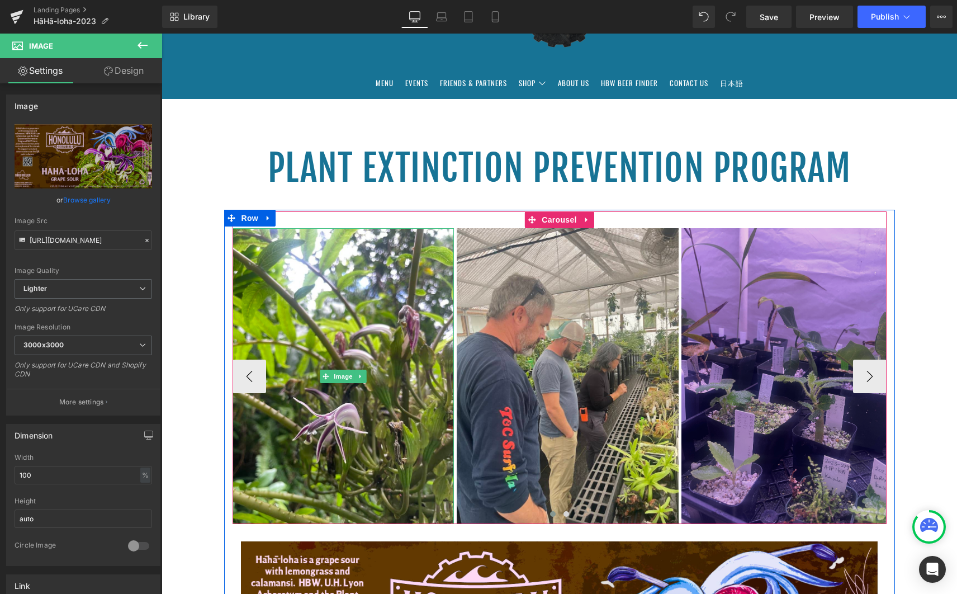
scroll to position [120, 0]
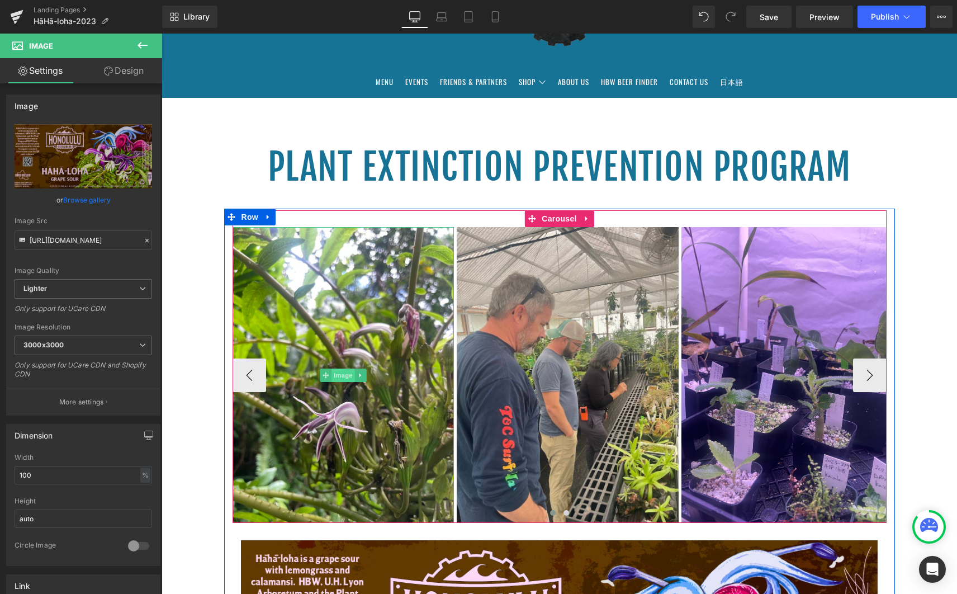
click at [337, 376] on span "Image" at bounding box center [343, 375] width 23 height 13
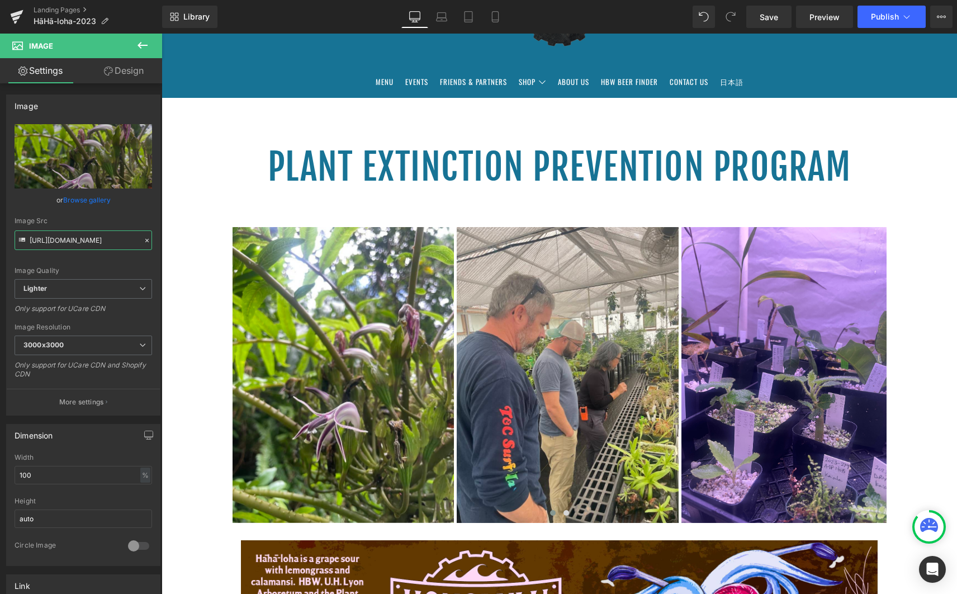
scroll to position [0, 344]
drag, startPoint x: 191, startPoint y: 275, endPoint x: 199, endPoint y: 258, distance: 18.5
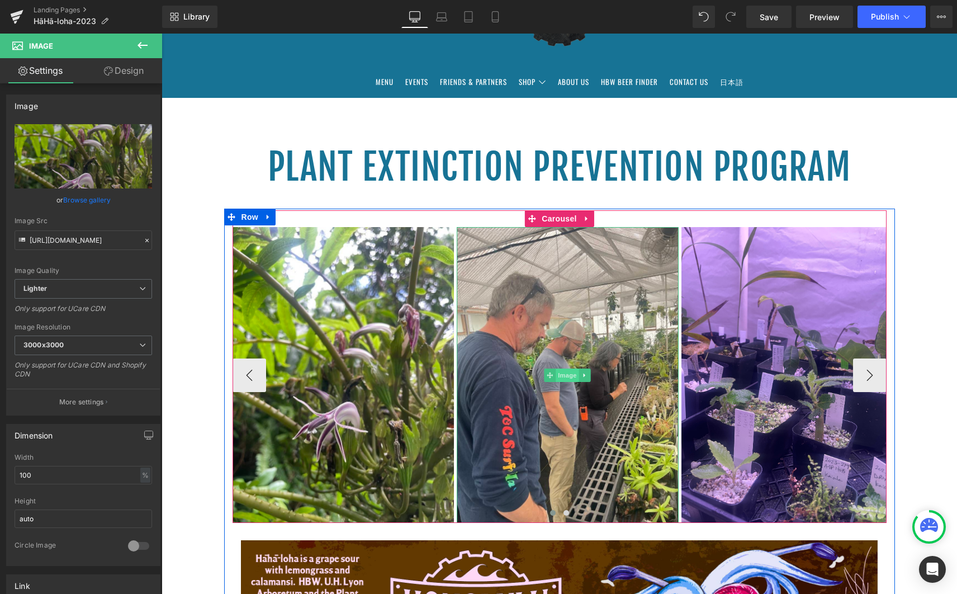
click at [561, 374] on span "Image" at bounding box center [567, 375] width 23 height 13
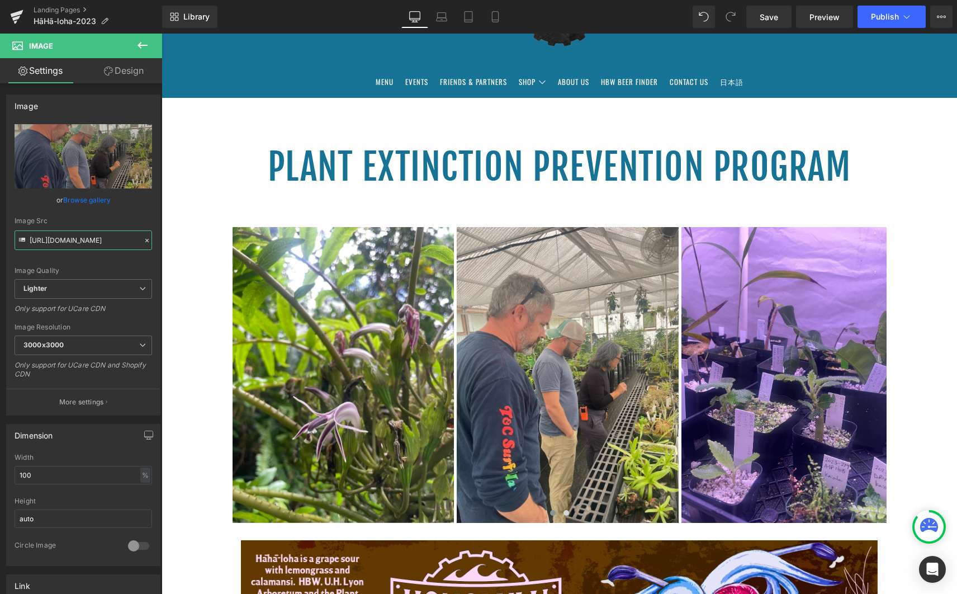
scroll to position [0, 326]
drag, startPoint x: 190, startPoint y: 275, endPoint x: 179, endPoint y: 246, distance: 30.6
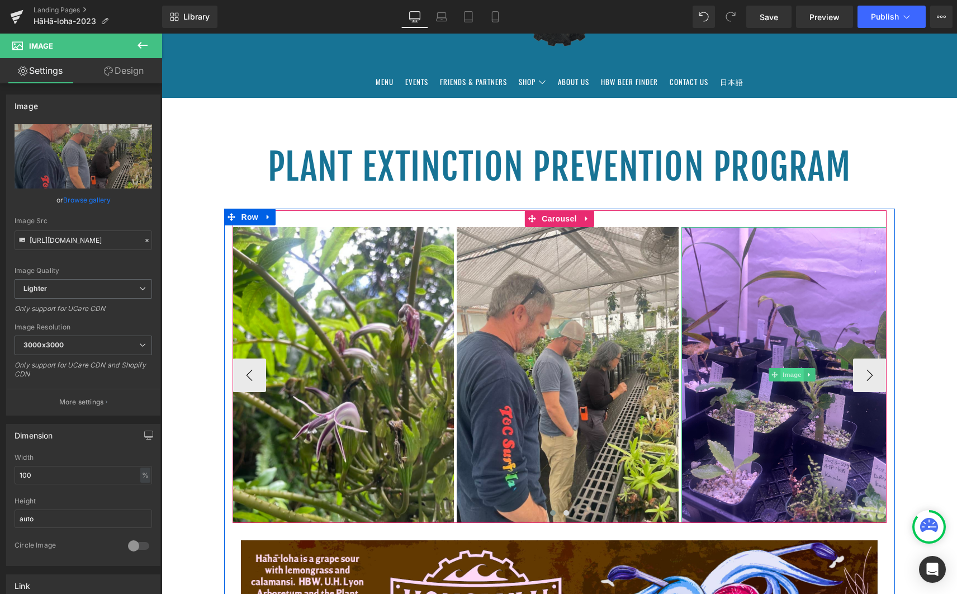
click at [790, 372] on span "Image" at bounding box center [792, 374] width 23 height 13
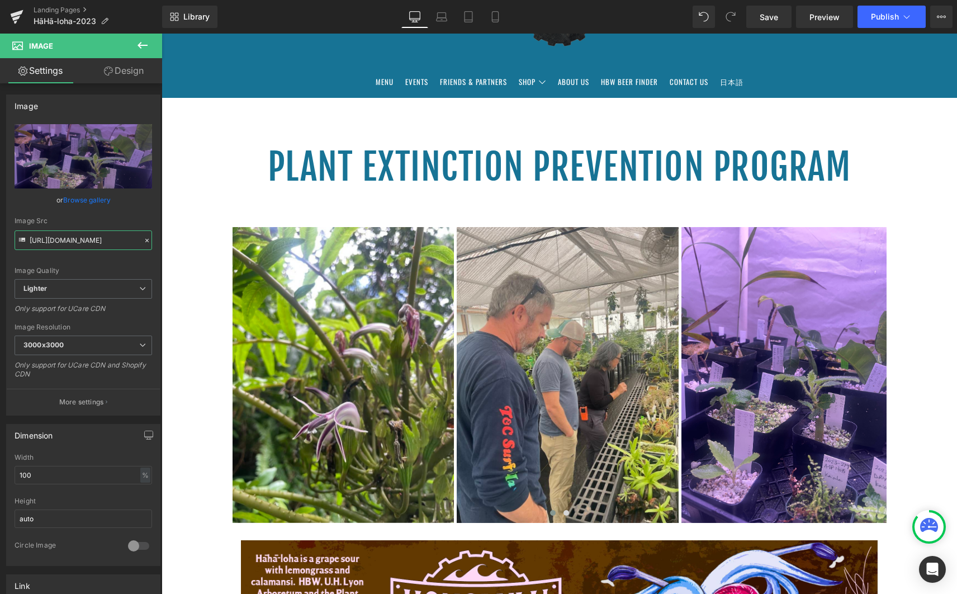
scroll to position [0, 340]
drag, startPoint x: 191, startPoint y: 273, endPoint x: 183, endPoint y: 257, distance: 17.3
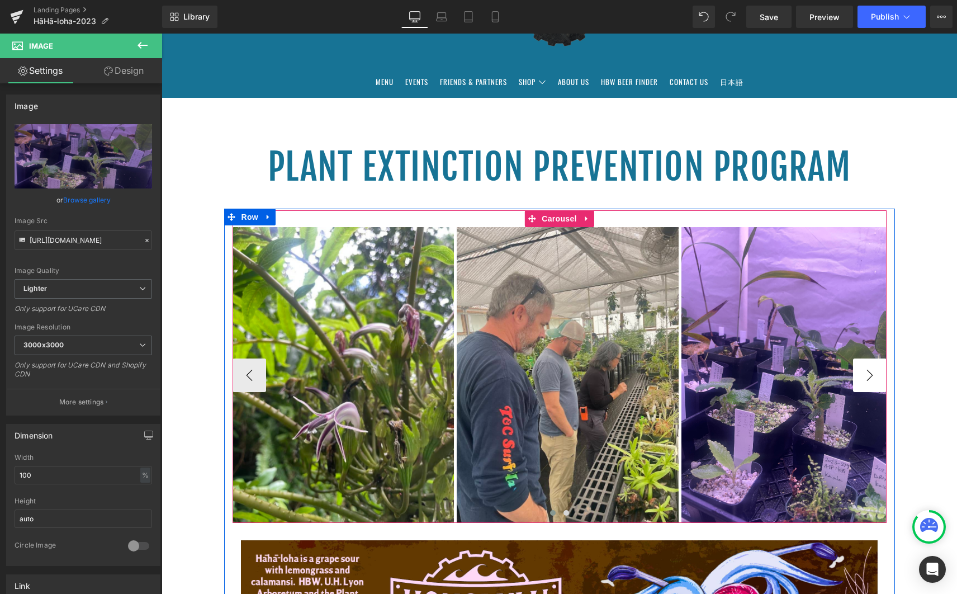
click at [860, 375] on button "›" at bounding box center [870, 375] width 34 height 34
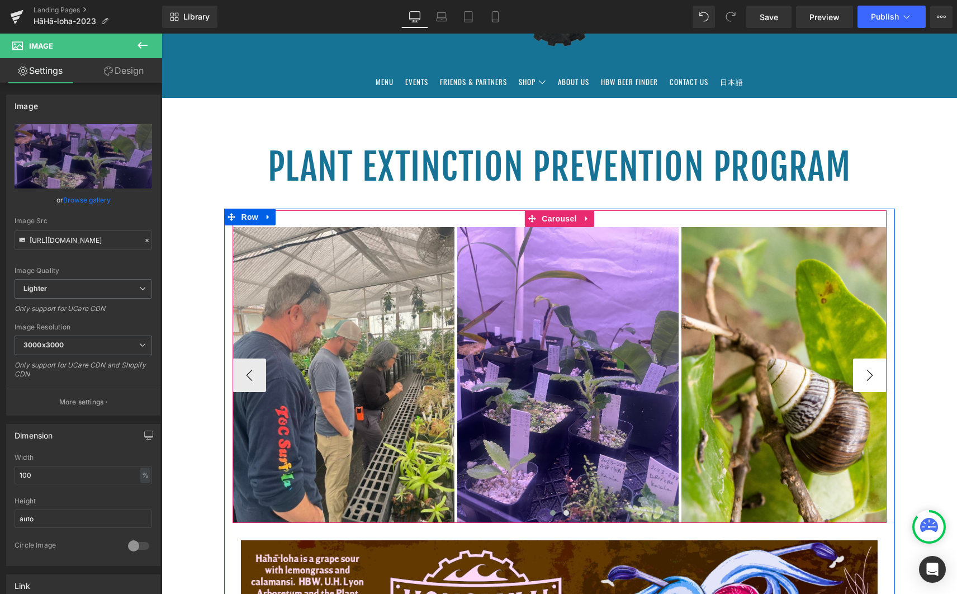
click at [866, 376] on button "›" at bounding box center [870, 375] width 34 height 34
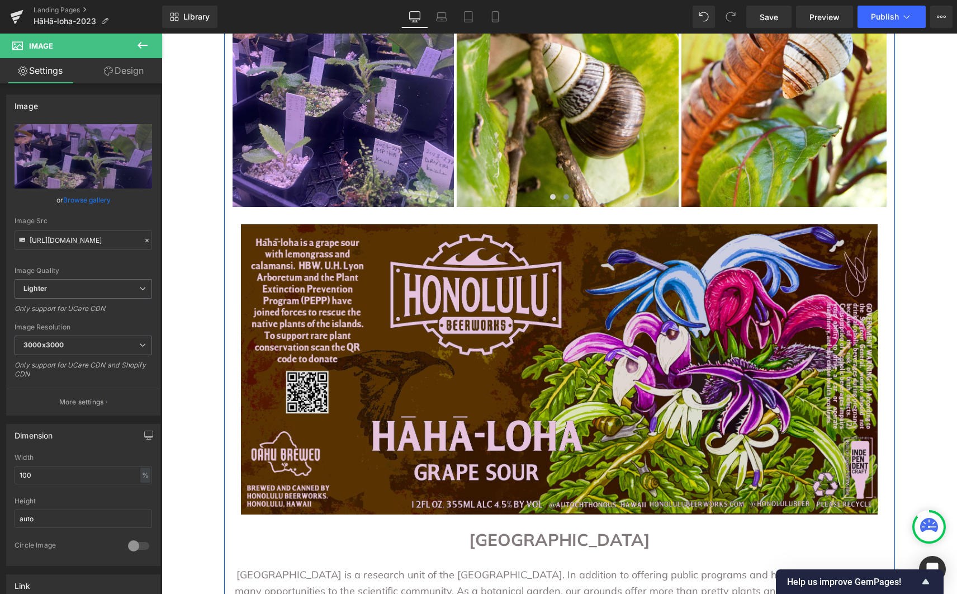
scroll to position [457, 0]
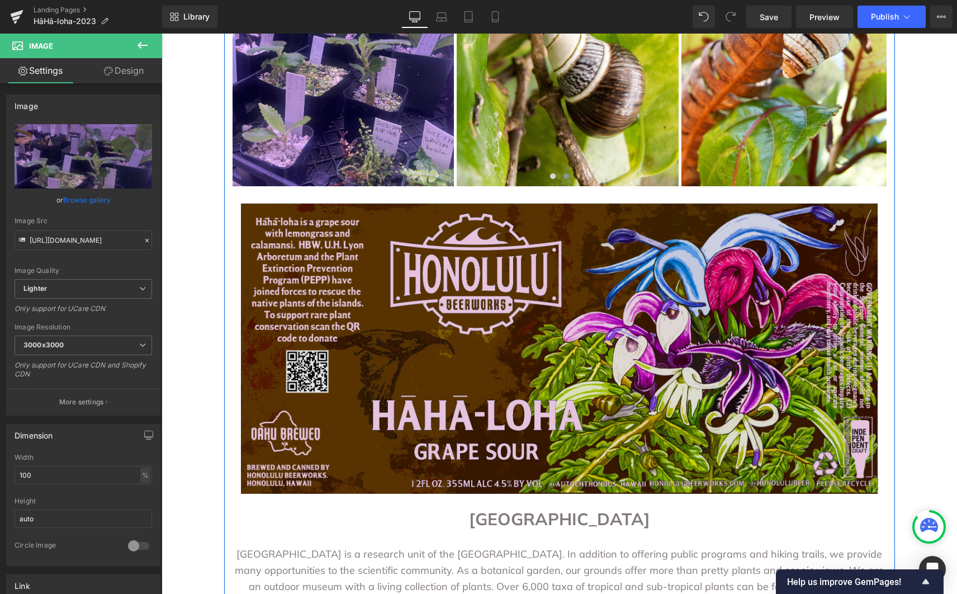
click at [553, 304] on img at bounding box center [560, 348] width 638 height 291
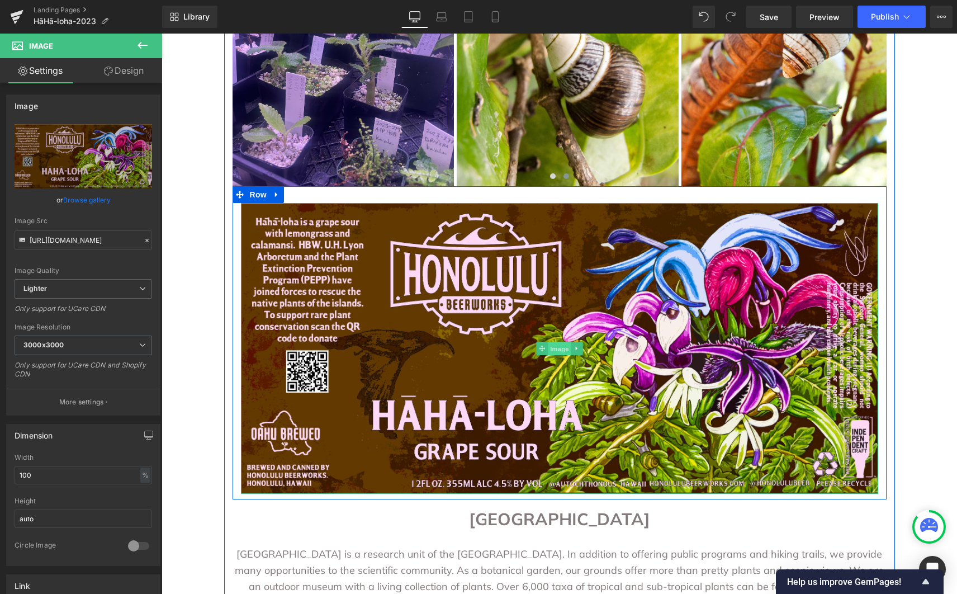
click at [554, 350] on span "Image" at bounding box center [559, 348] width 23 height 13
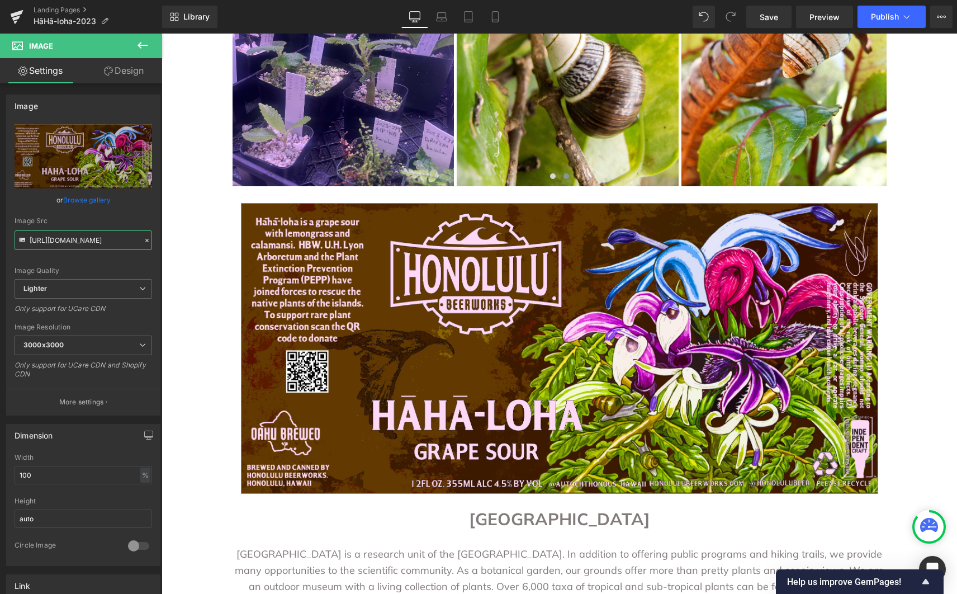
scroll to position [0, 349]
drag, startPoint x: 191, startPoint y: 274, endPoint x: 168, endPoint y: 249, distance: 33.7
